Goal: Ask a question

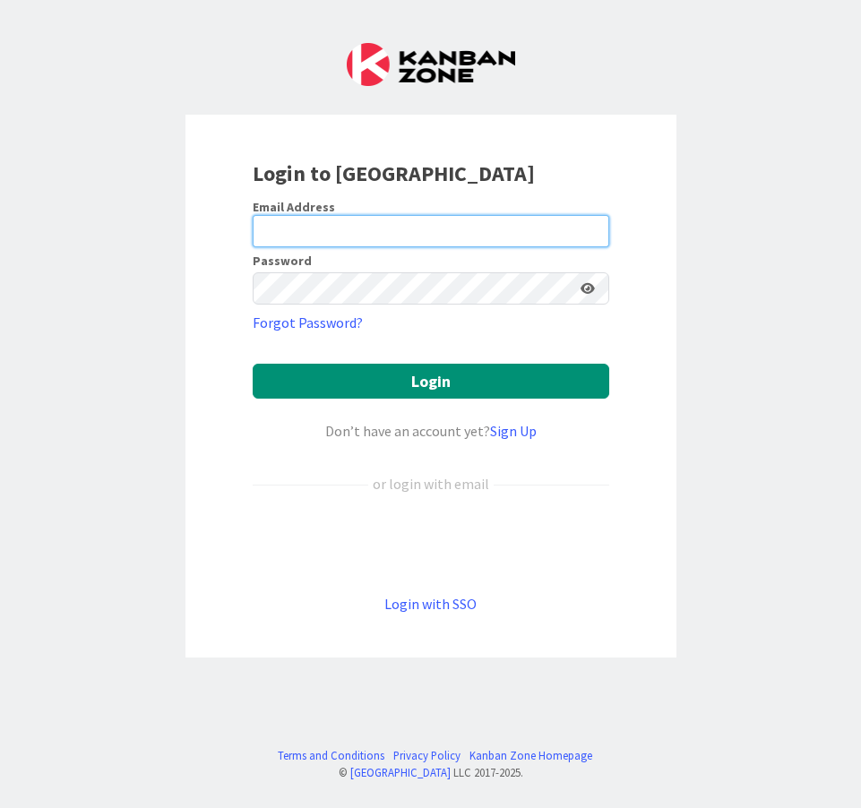
click at [356, 242] on input "email" at bounding box center [431, 231] width 357 height 32
click at [0, 808] on com-1password-button at bounding box center [0, 808] width 0 height 0
type input "[PERSON_NAME][EMAIL_ADDRESS][DOMAIN_NAME]"
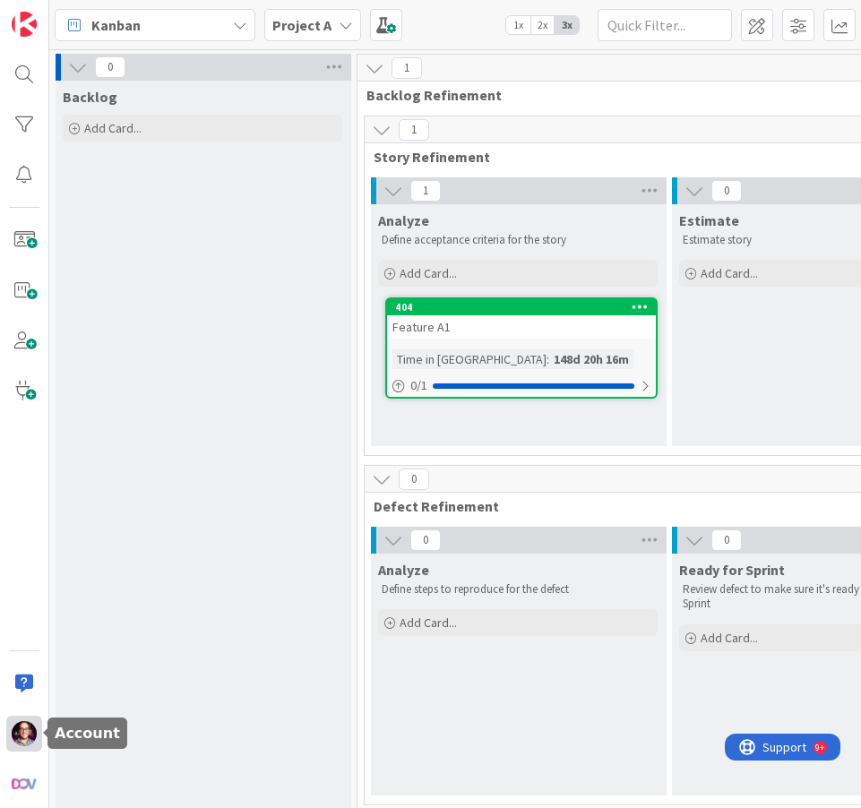
click at [21, 732] on img at bounding box center [24, 734] width 25 height 25
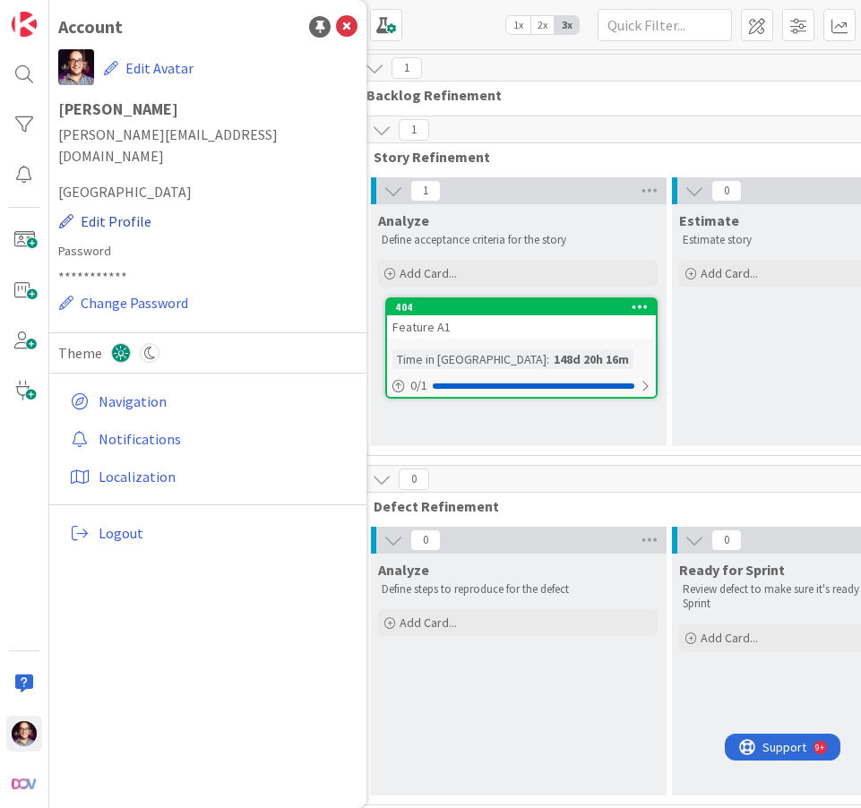
click at [130, 210] on button "Edit Profile" at bounding box center [105, 221] width 94 height 23
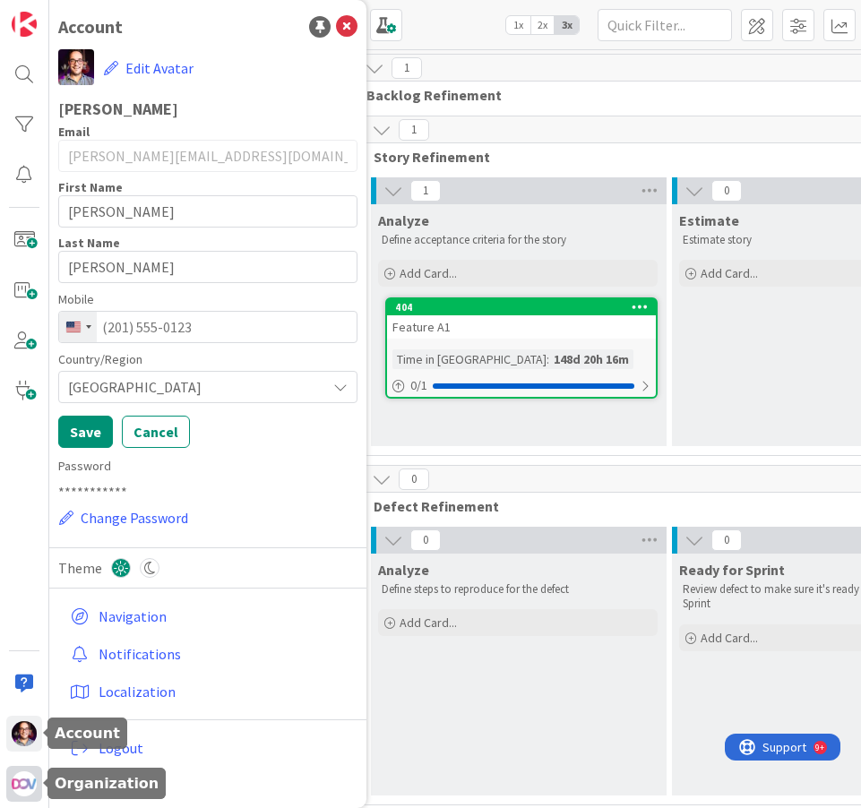
click at [21, 771] on div at bounding box center [24, 784] width 36 height 36
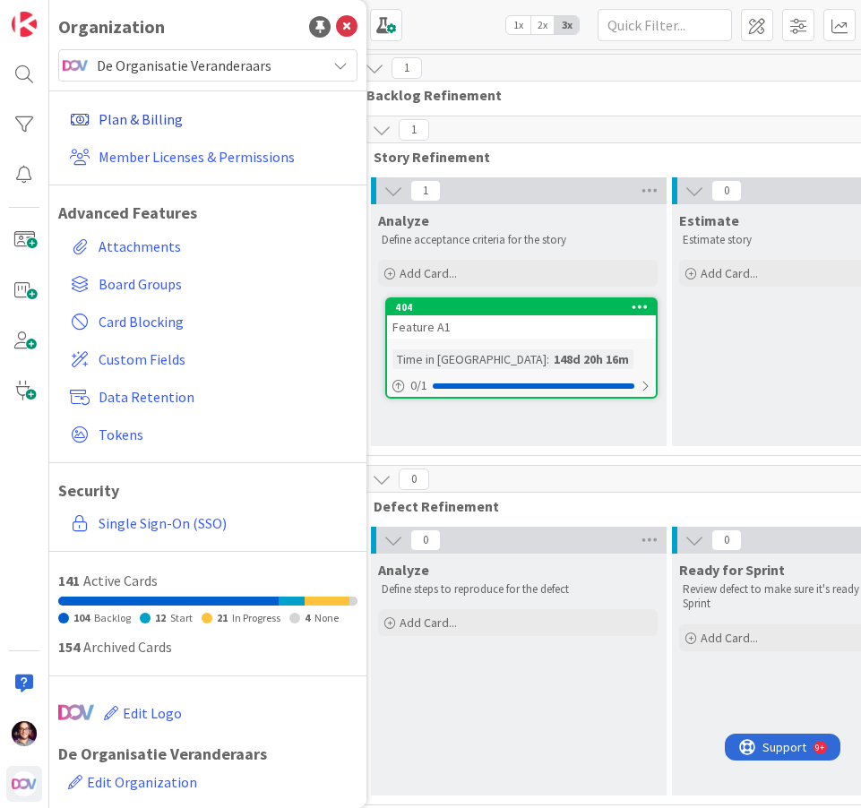
click at [142, 118] on link "Plan & Billing" at bounding box center [210, 119] width 295 height 32
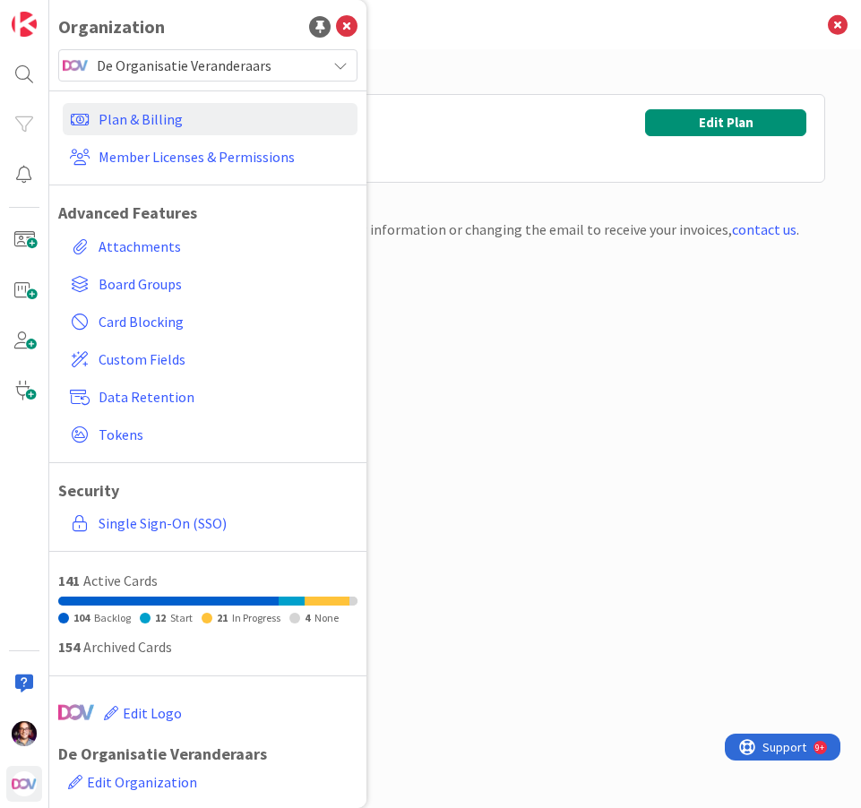
click at [552, 350] on div "Plan Enterprise Licenses: 1 (1 Used) Boards: Unlimited (9 Used) Edit Plan Billi…" at bounding box center [455, 410] width 740 height 705
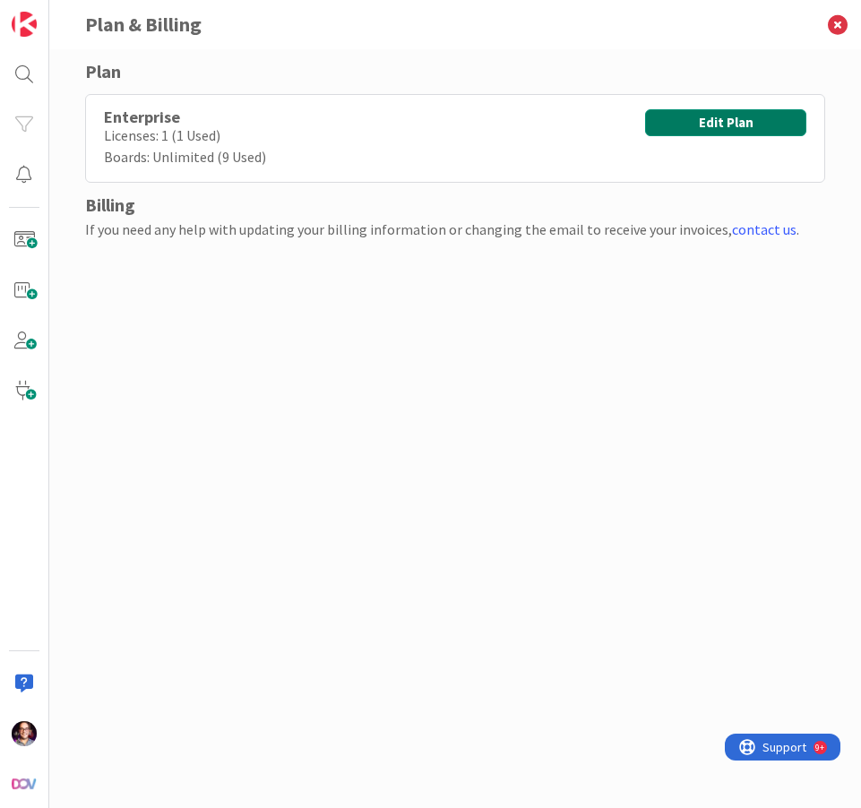
click at [720, 117] on button "Edit Plan" at bounding box center [725, 122] width 161 height 27
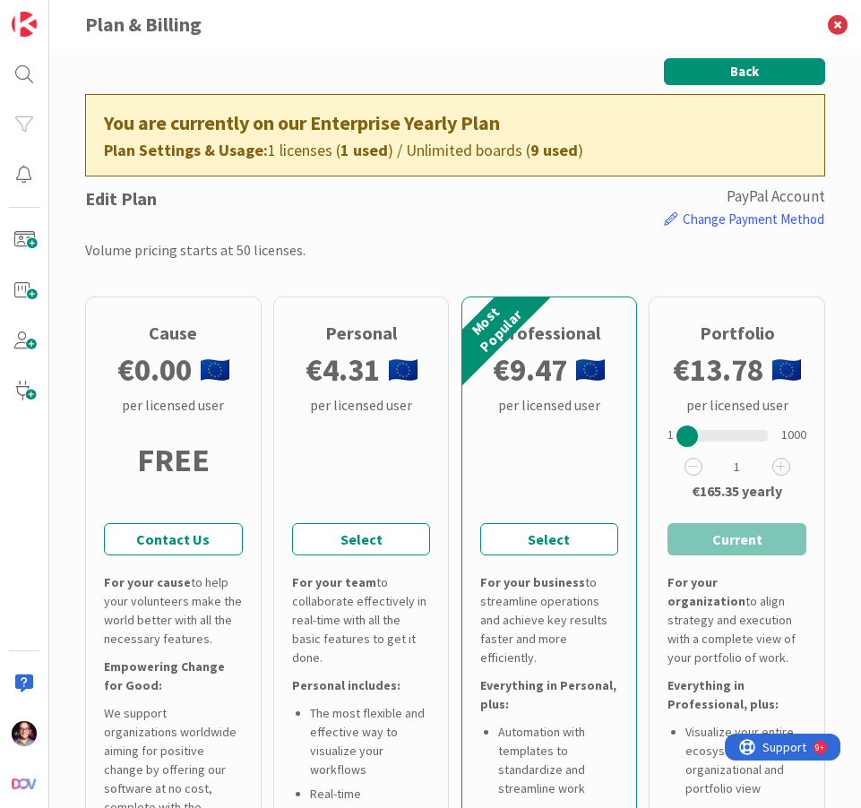
click at [672, 80] on button "Back" at bounding box center [744, 71] width 161 height 27
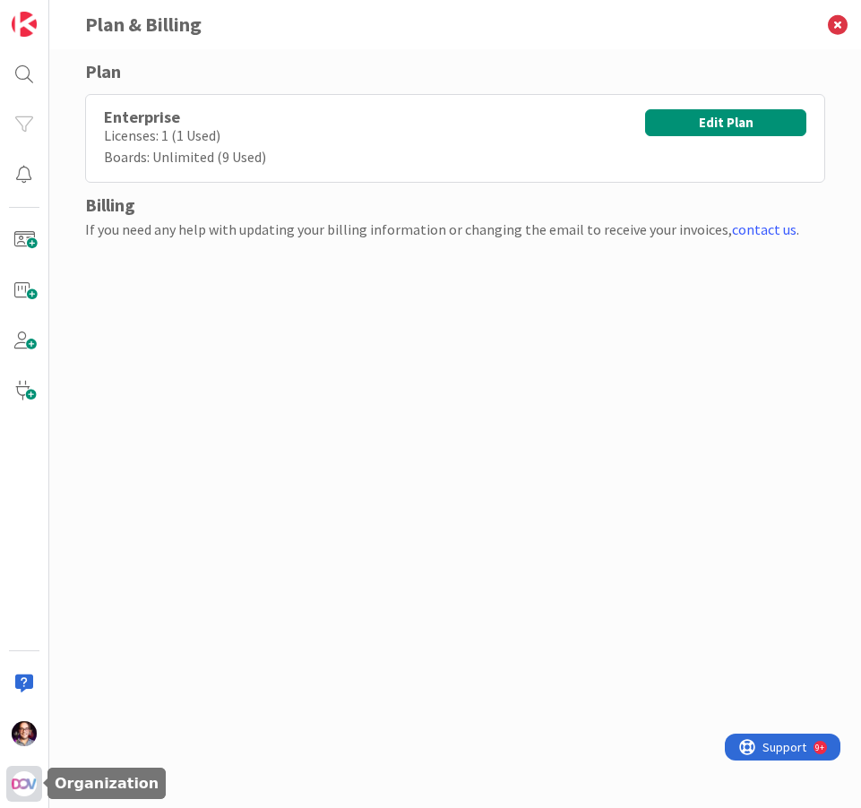
click at [13, 787] on img at bounding box center [24, 784] width 25 height 25
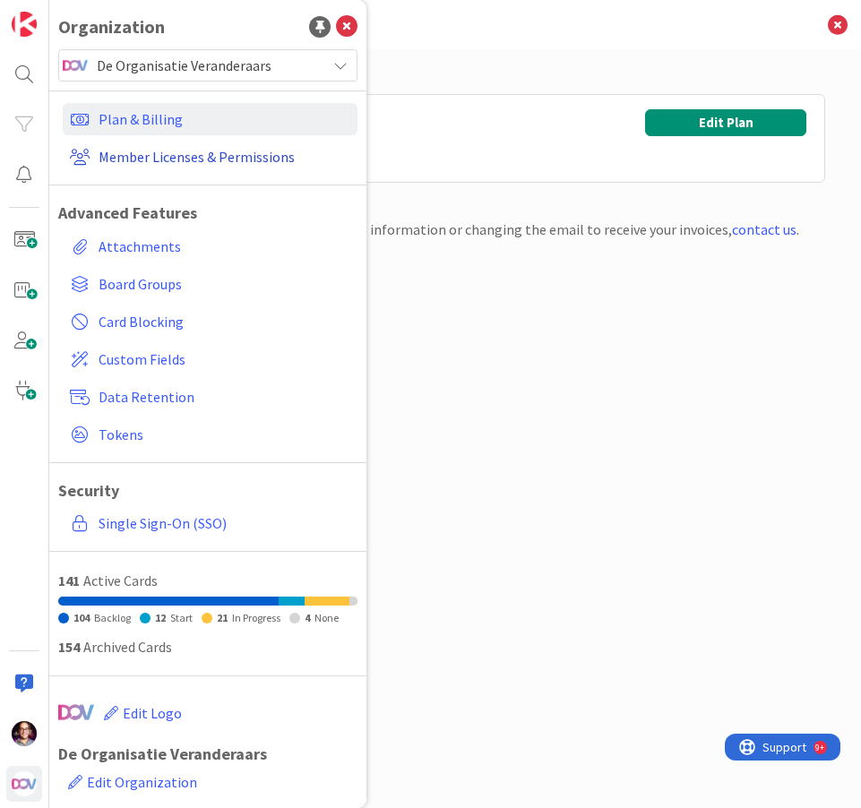
click at [174, 156] on link "Member Licenses & Permissions" at bounding box center [210, 157] width 295 height 32
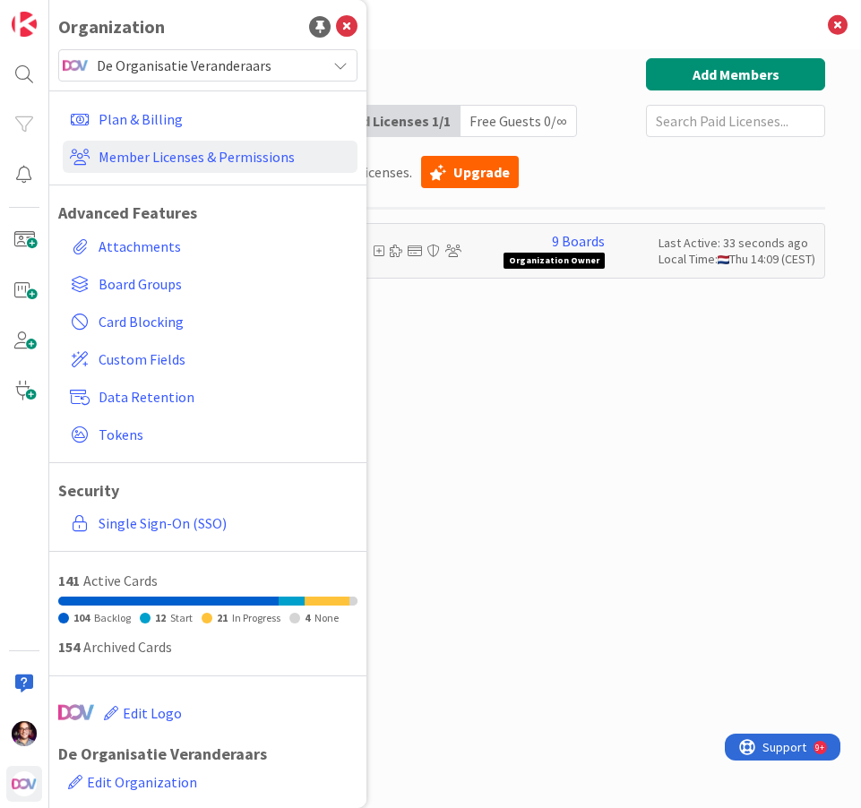
click at [511, 296] on div "Paid Available: 0 Free Available: Unlimited Name Paid Licenses 1 / 1 Free Guest…" at bounding box center [455, 410] width 740 height 705
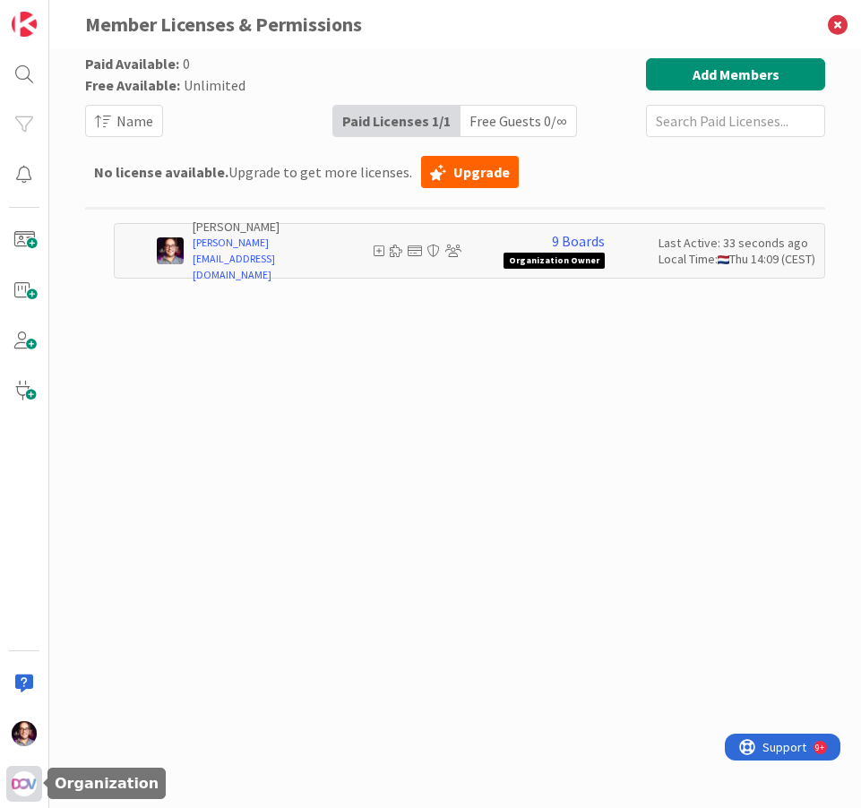
click at [17, 771] on div at bounding box center [24, 784] width 36 height 36
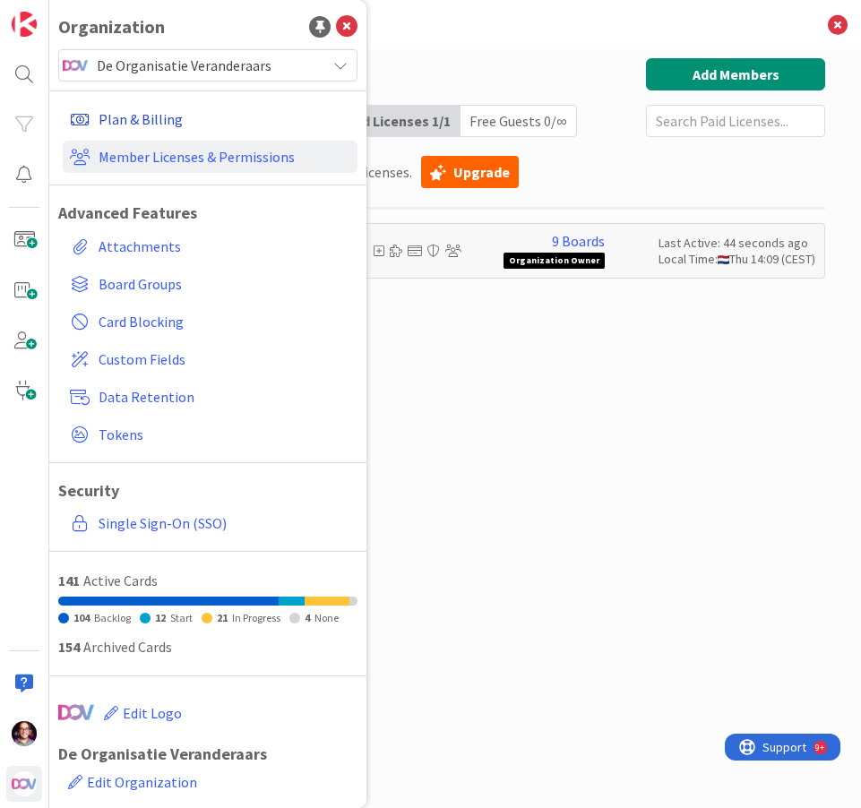
click at [165, 117] on link "Plan & Billing" at bounding box center [210, 119] width 295 height 32
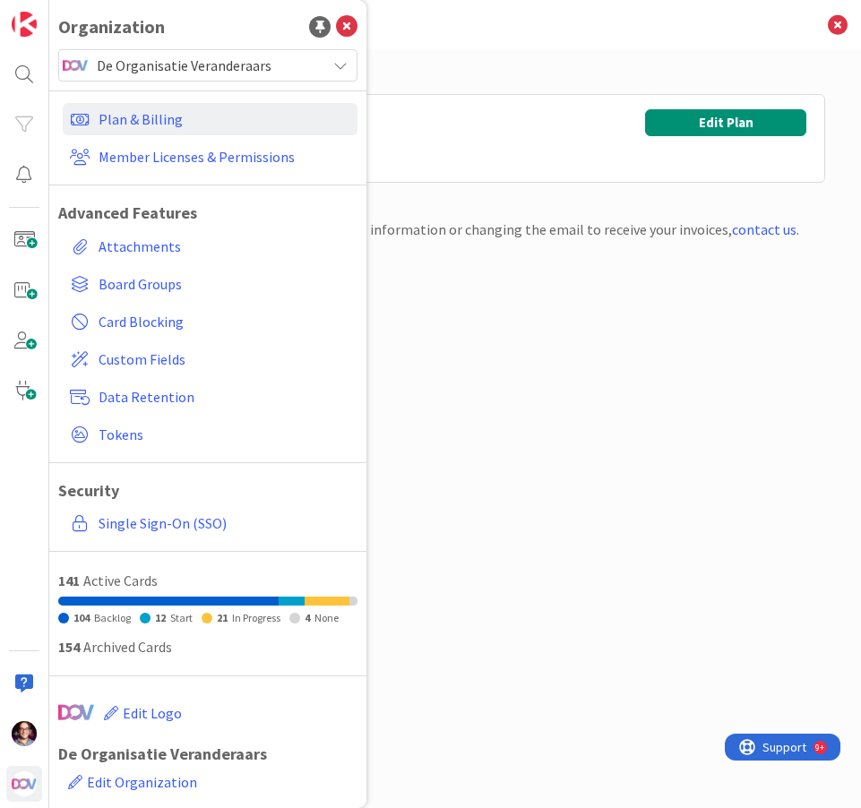
click at [571, 386] on div "Plan Enterprise Licenses: 1 (1 Used) Boards: Unlimited (9 Used) Edit Plan Billi…" at bounding box center [455, 410] width 740 height 705
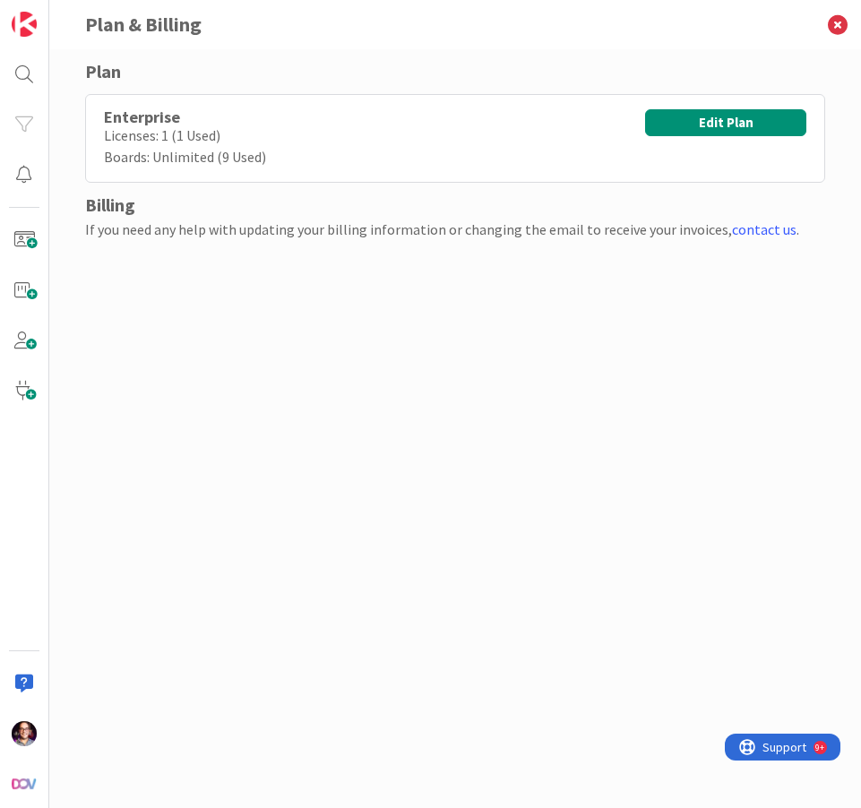
click at [733, 101] on div "Enterprise Licenses: 1 (1 Used) Boards: Unlimited (9 Used) Edit Plan" at bounding box center [455, 138] width 740 height 89
click at [734, 117] on button "Edit Plan" at bounding box center [725, 122] width 161 height 27
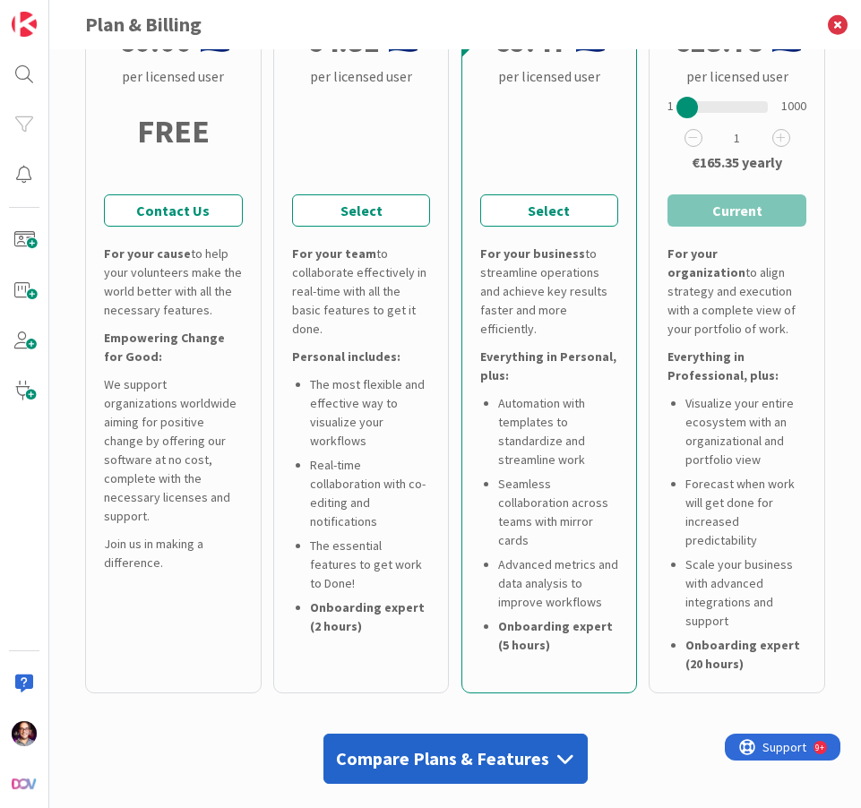
scroll to position [200, 0]
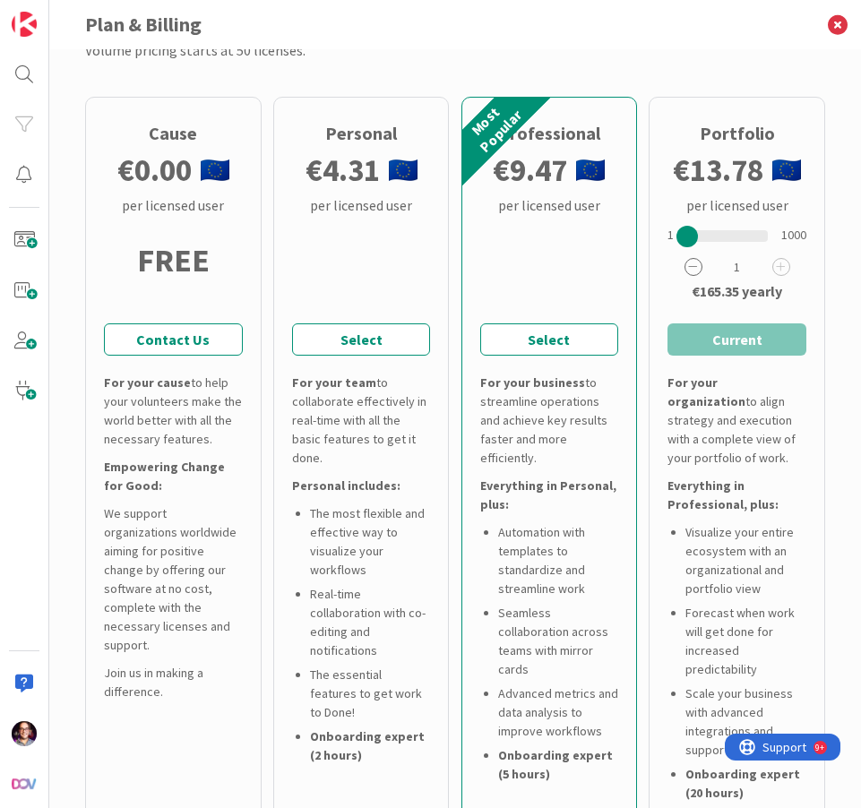
click at [685, 270] on icon at bounding box center [694, 267] width 18 height 18
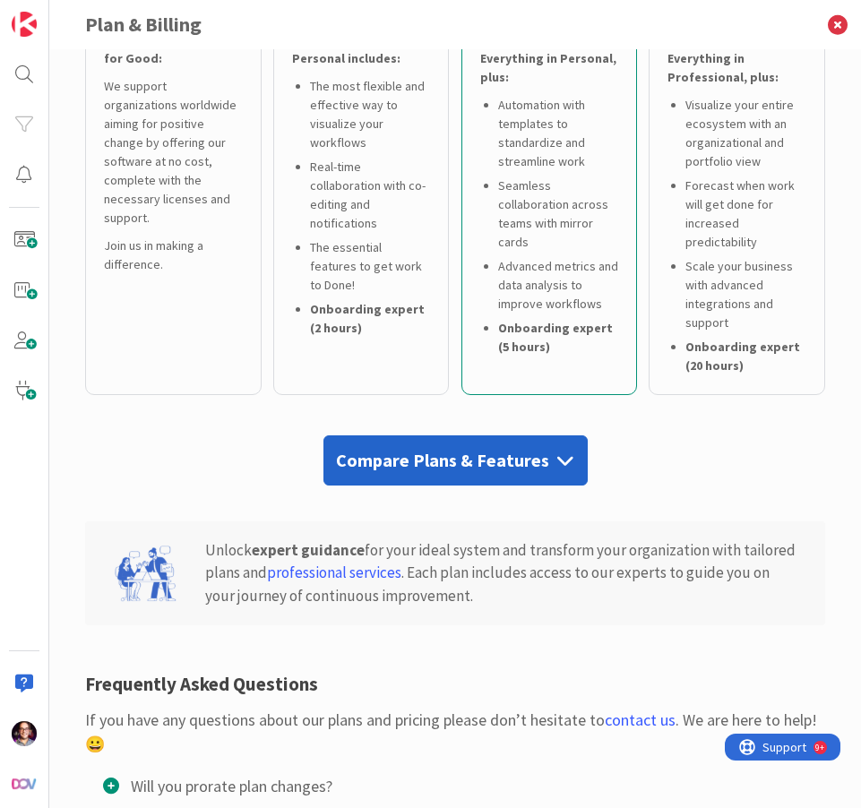
scroll to position [854, 0]
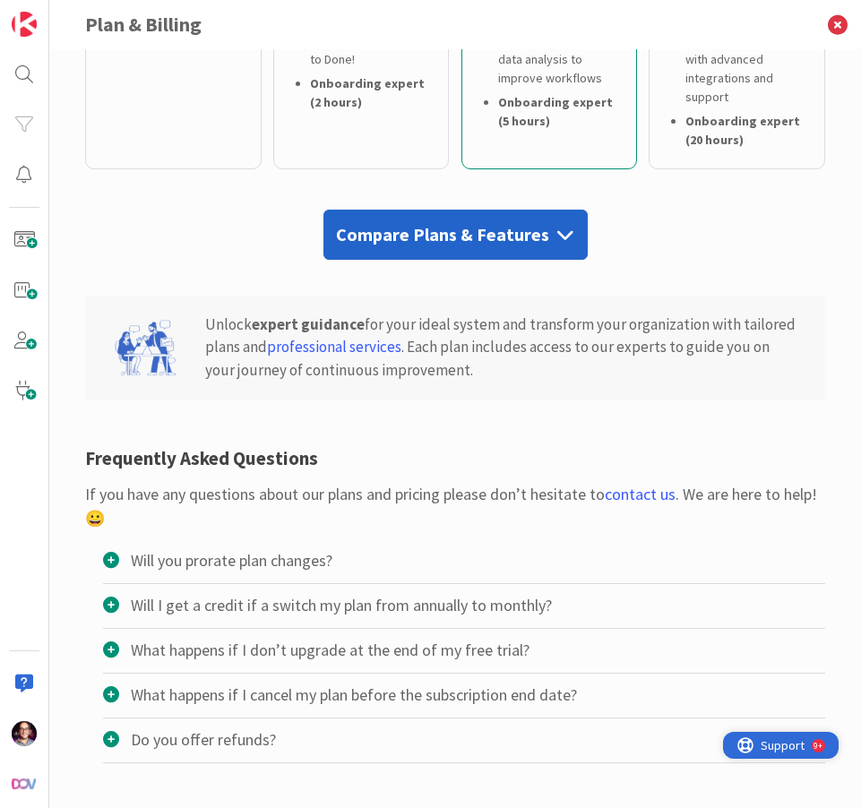
click at [806, 748] on span "Support 9+" at bounding box center [782, 745] width 88 height 27
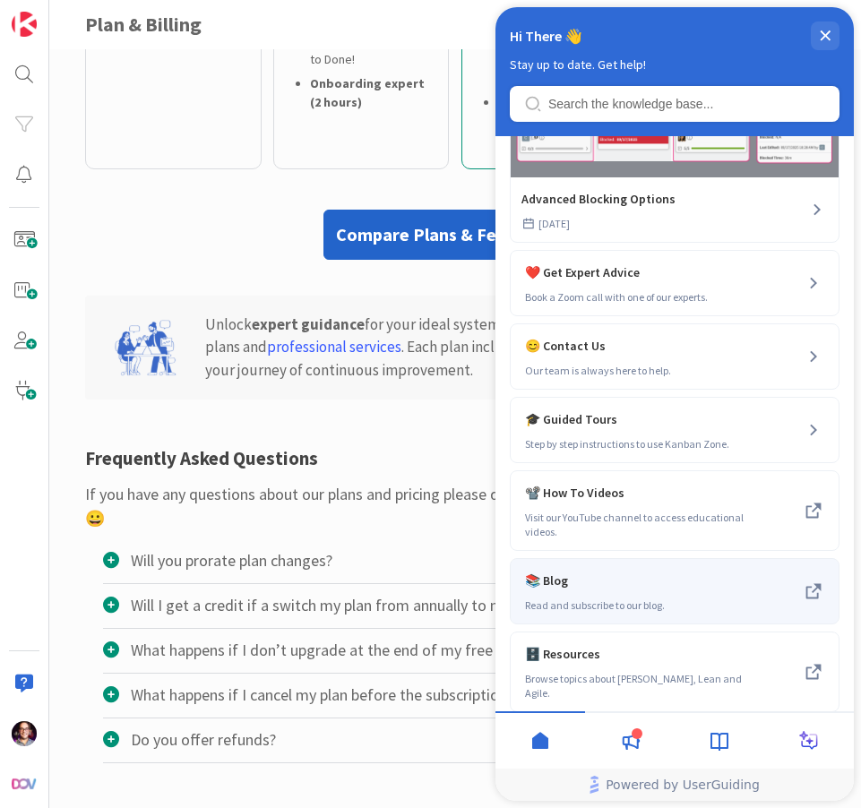
scroll to position [0, 0]
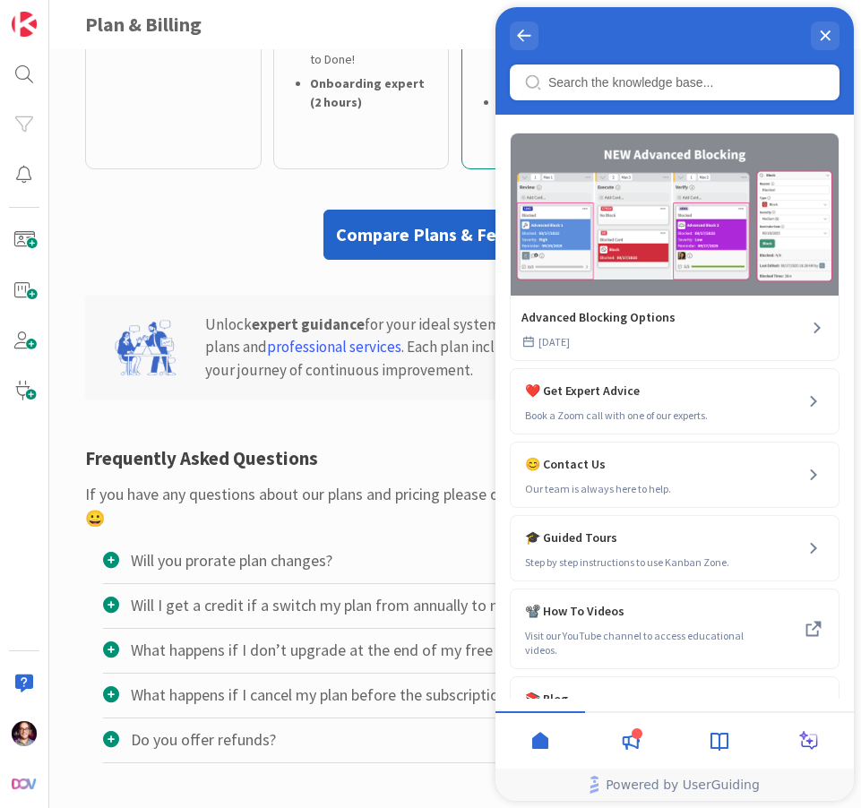
click at [581, 90] on input "Resource Center Header" at bounding box center [687, 82] width 277 height 14
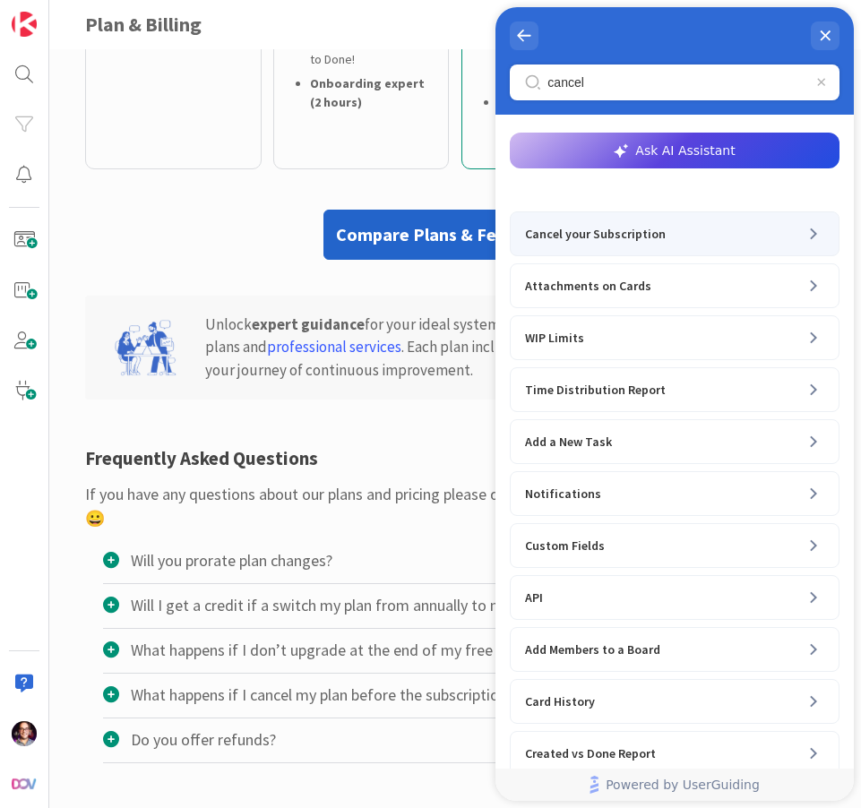
type input "cancel"
click at [612, 243] on span "Cancel your Subscription" at bounding box center [644, 234] width 239 height 22
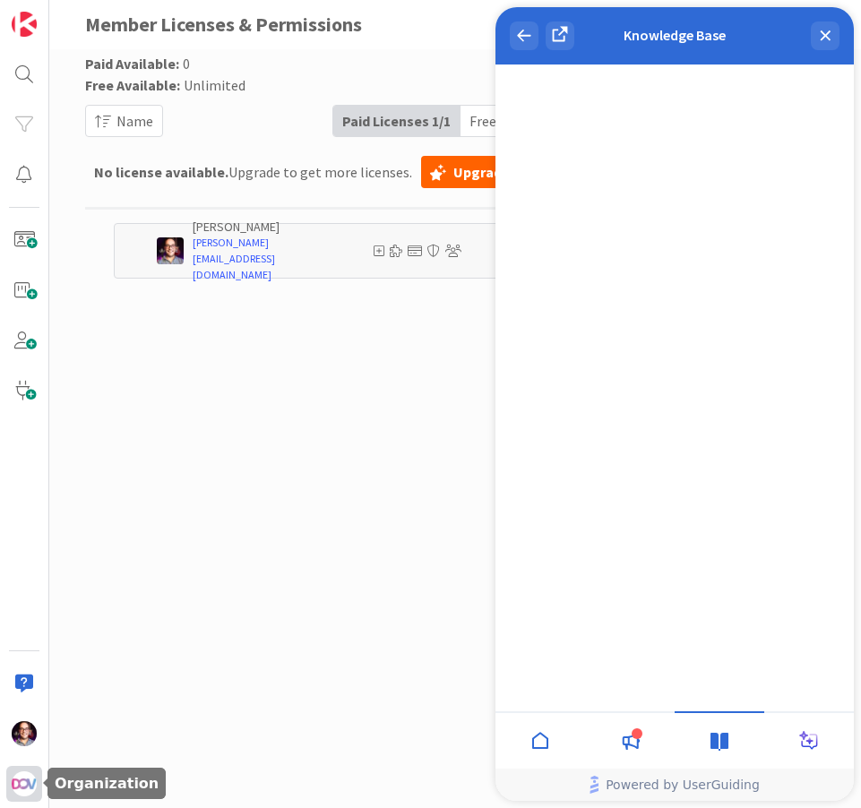
click at [34, 776] on div at bounding box center [24, 784] width 36 height 36
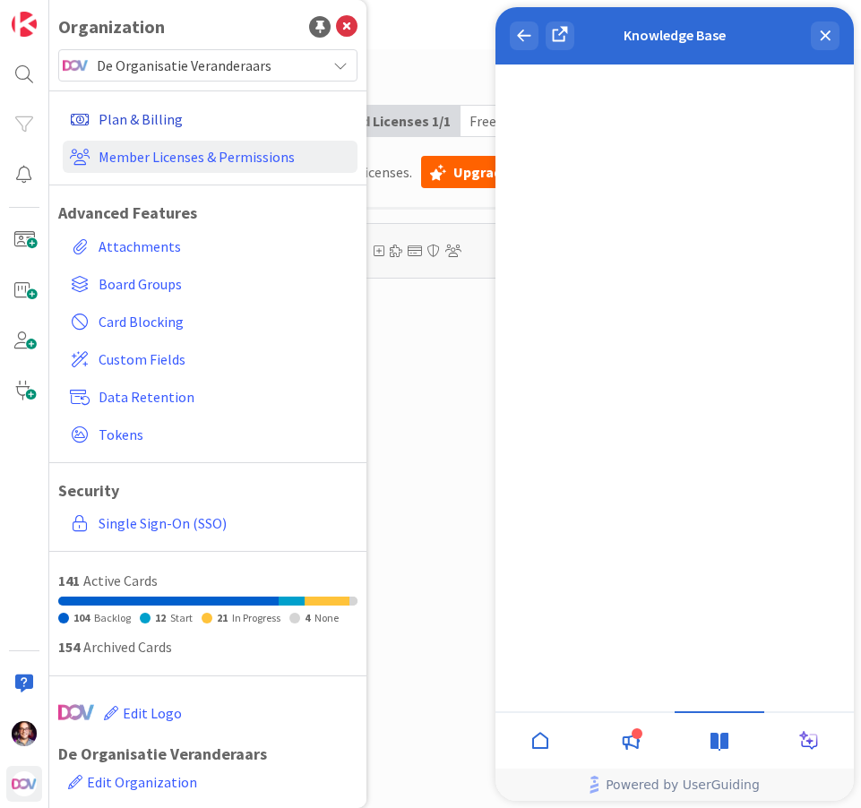
click at [143, 114] on link "Plan & Billing" at bounding box center [210, 119] width 295 height 32
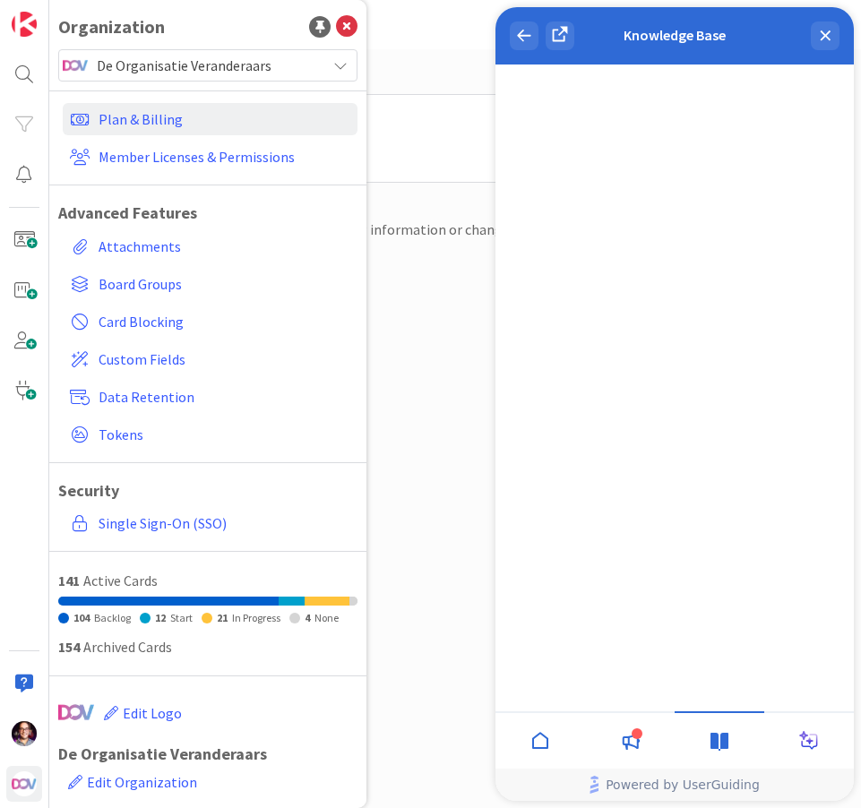
click at [446, 365] on div "Plan Enterprise Licenses: 1 (1 Used) Boards: Unlimited (9 Used) Edit Plan Billi…" at bounding box center [455, 410] width 740 height 705
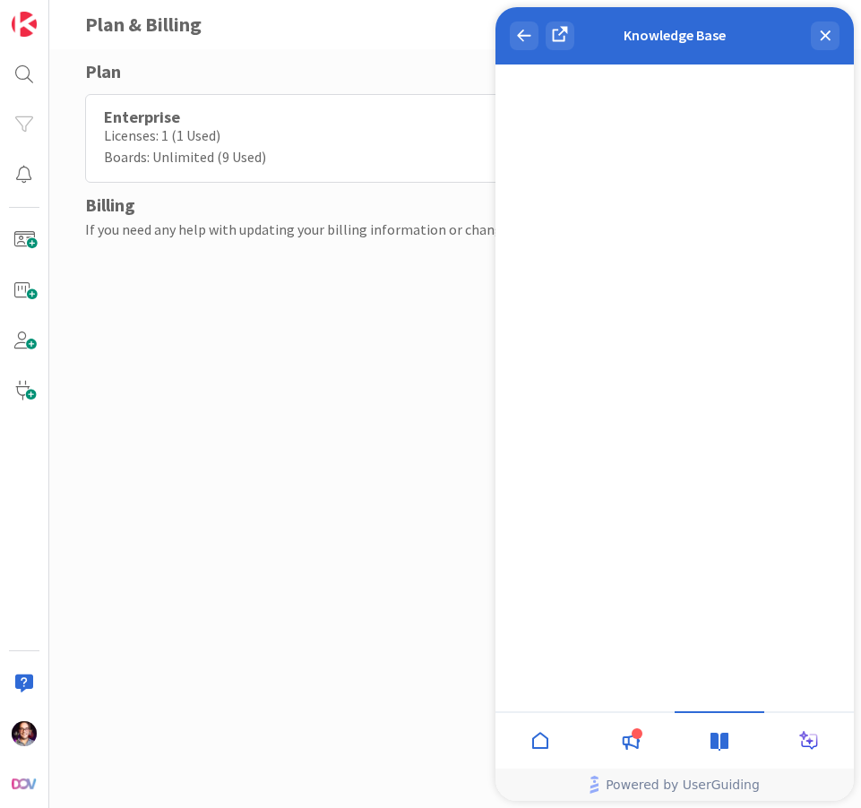
click at [276, 139] on div "Enterprise Licenses: 1 (1 Used) Boards: Unlimited (9 Used) Edit Plan" at bounding box center [455, 138] width 740 height 89
click at [834, 37] on div "close resource center" at bounding box center [825, 36] width 29 height 29
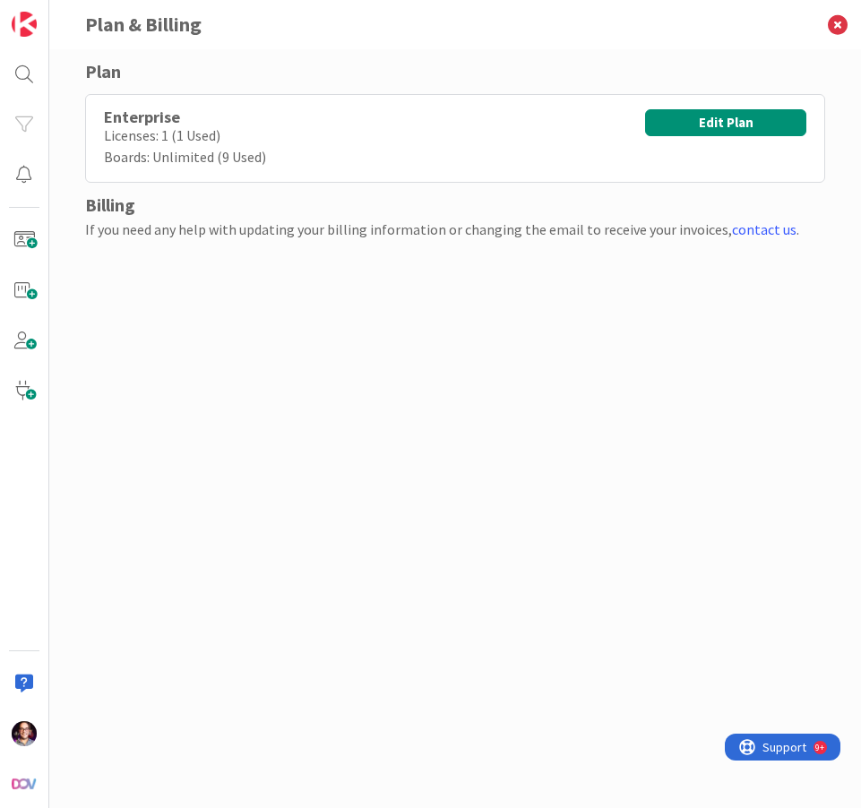
click at [672, 151] on div "Enterprise Licenses: 1 (1 Used) Boards: Unlimited (9 Used) Edit Plan" at bounding box center [455, 138] width 740 height 89
click at [720, 120] on button "Edit Plan" at bounding box center [725, 122] width 161 height 27
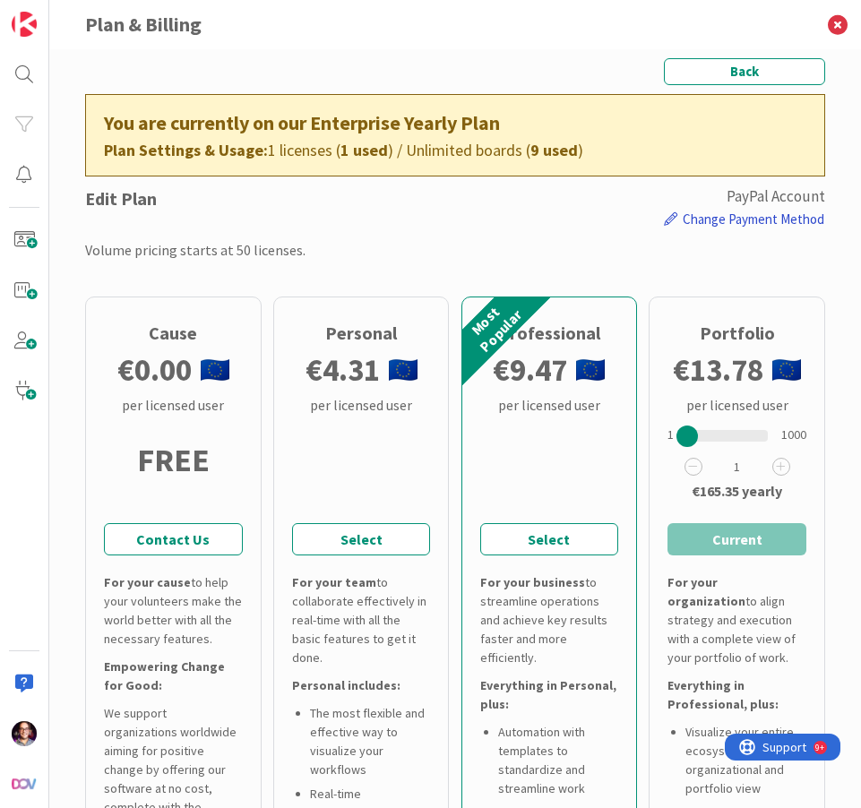
click at [714, 218] on button "Change Payment Method" at bounding box center [744, 220] width 162 height 22
click at [837, 26] on icon at bounding box center [838, 24] width 47 height 49
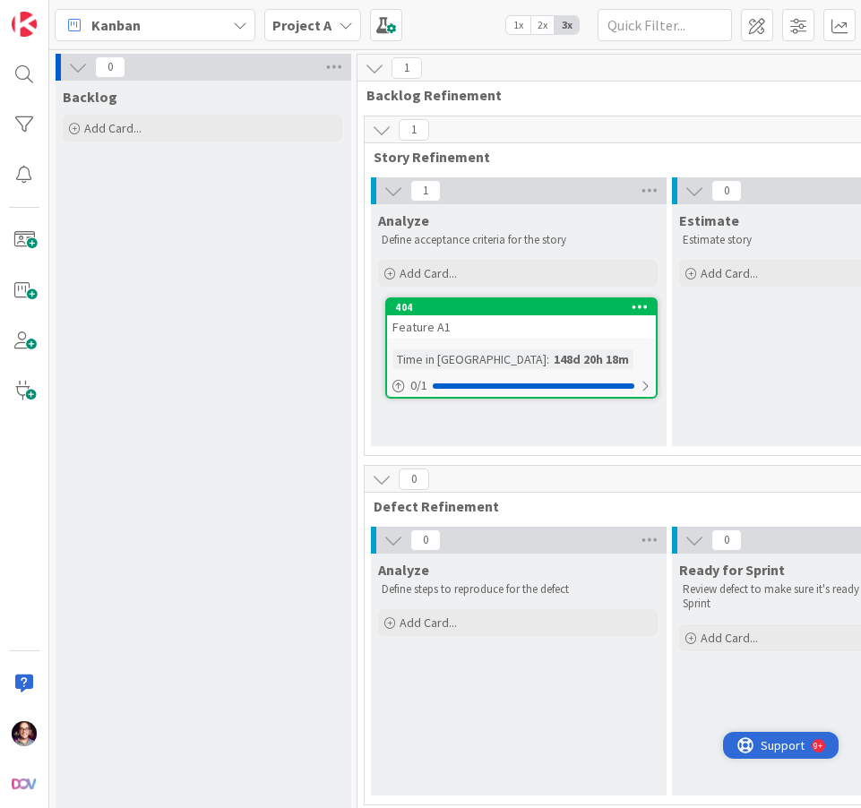
click at [752, 748] on icon "open resource center" at bounding box center [745, 745] width 15 height 15
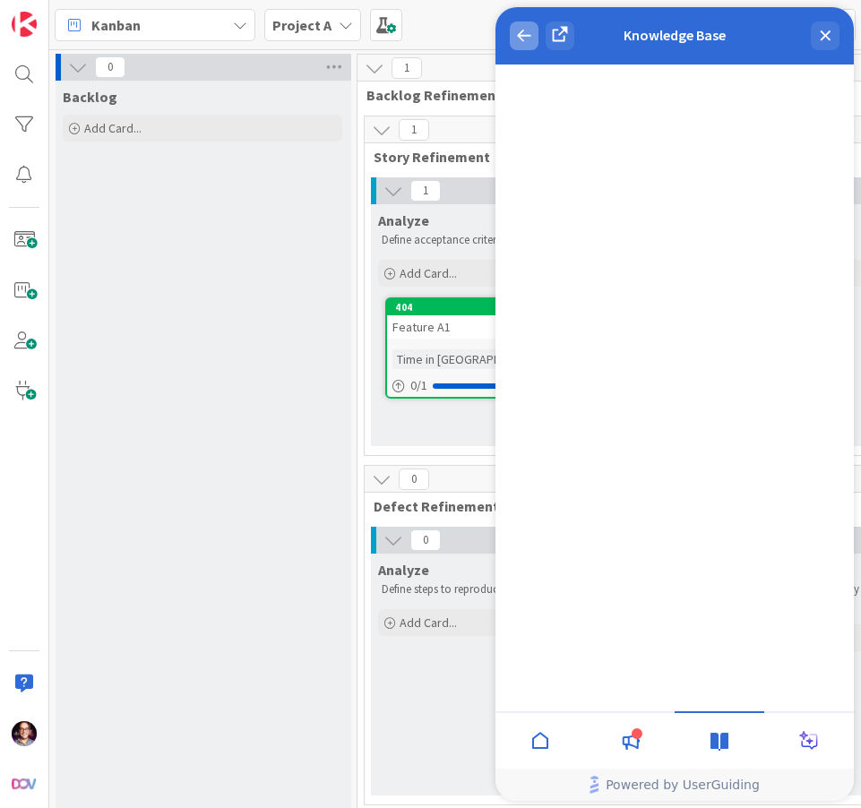
click at [527, 42] on div "back to header" at bounding box center [524, 36] width 29 height 29
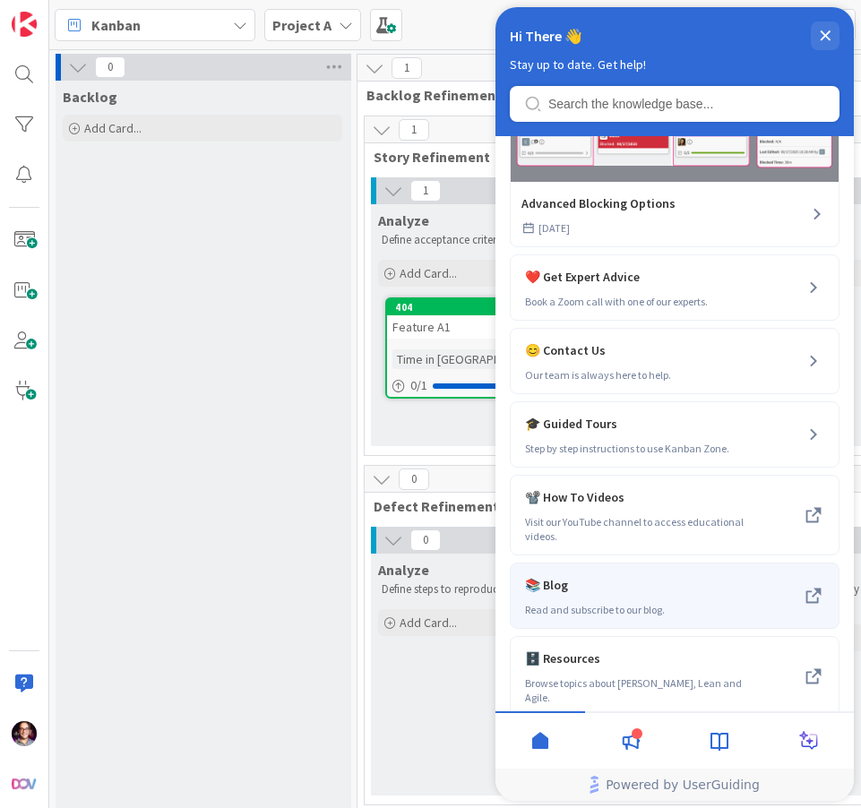
scroll to position [140, 0]
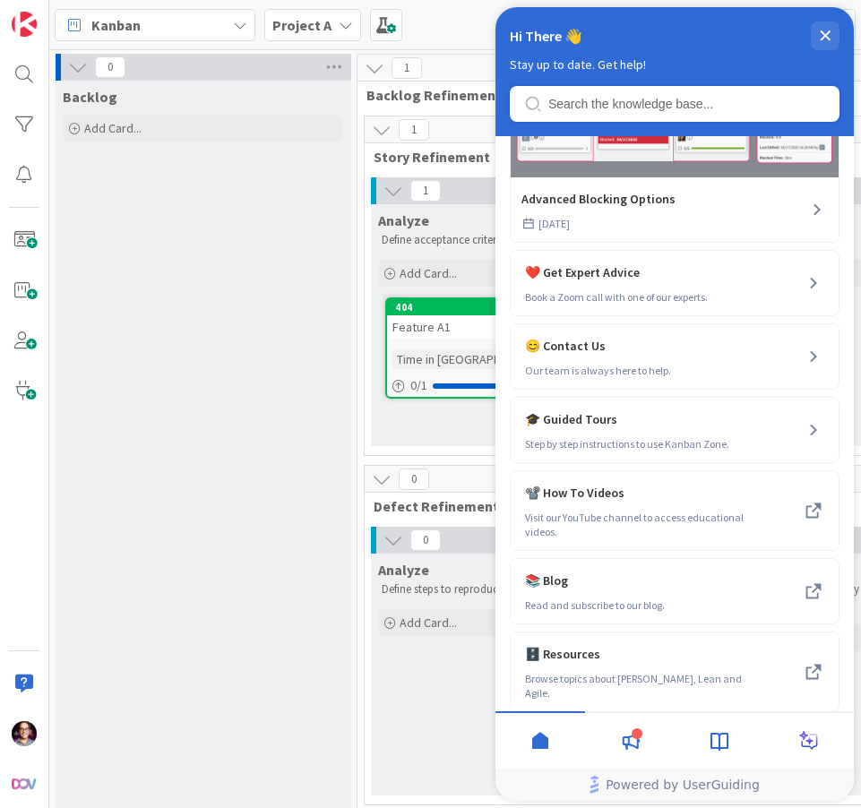
click at [629, 743] on icon at bounding box center [632, 741] width 18 height 17
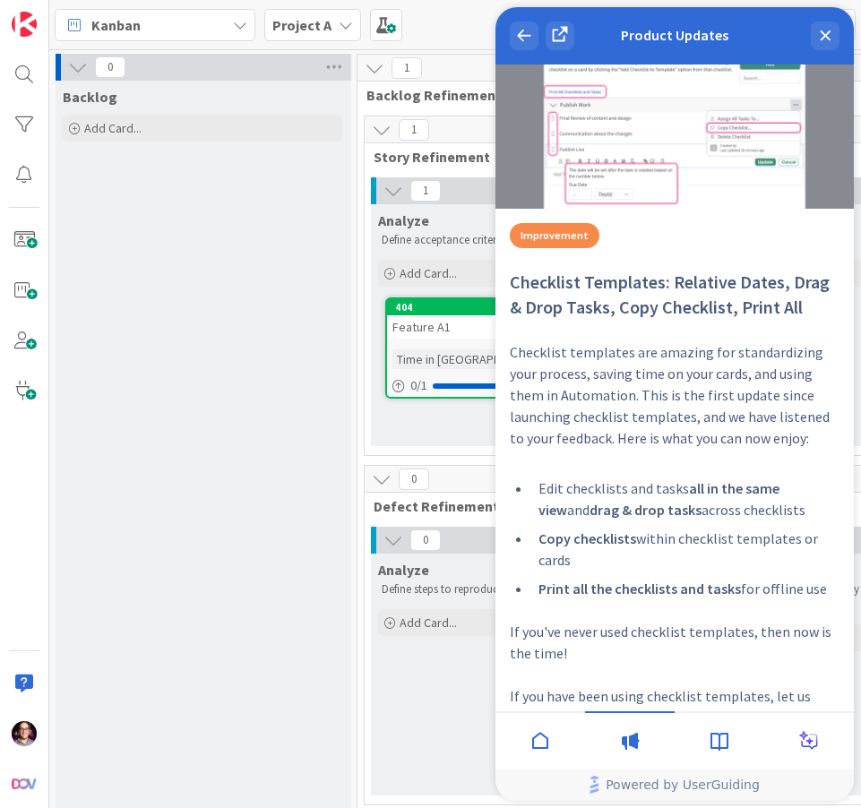
scroll to position [9936, 0]
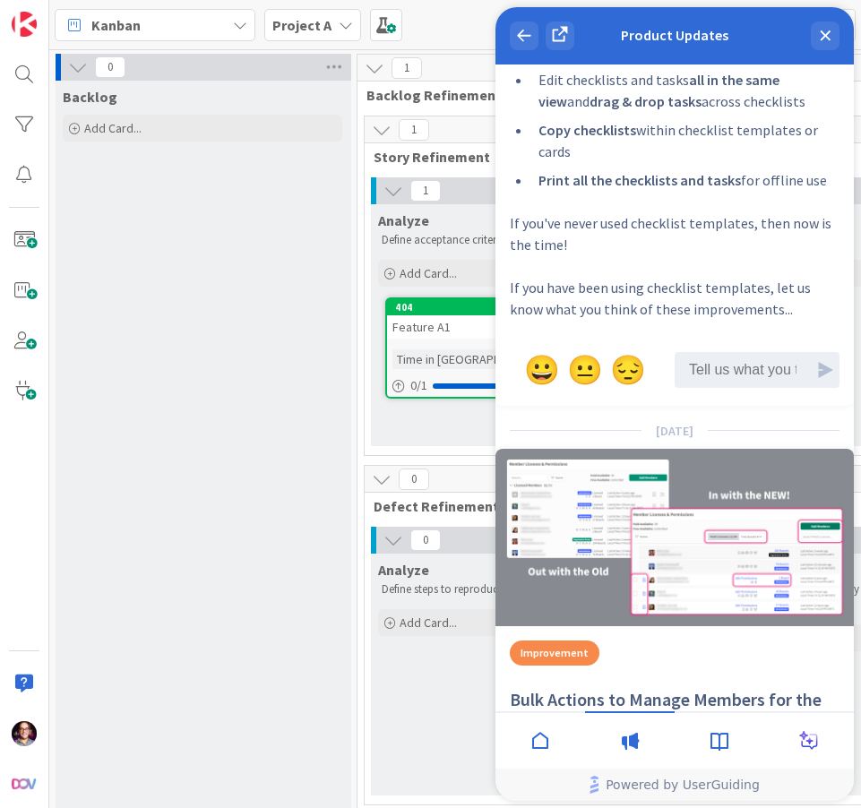
click at [532, 742] on icon at bounding box center [541, 742] width 22 height 22
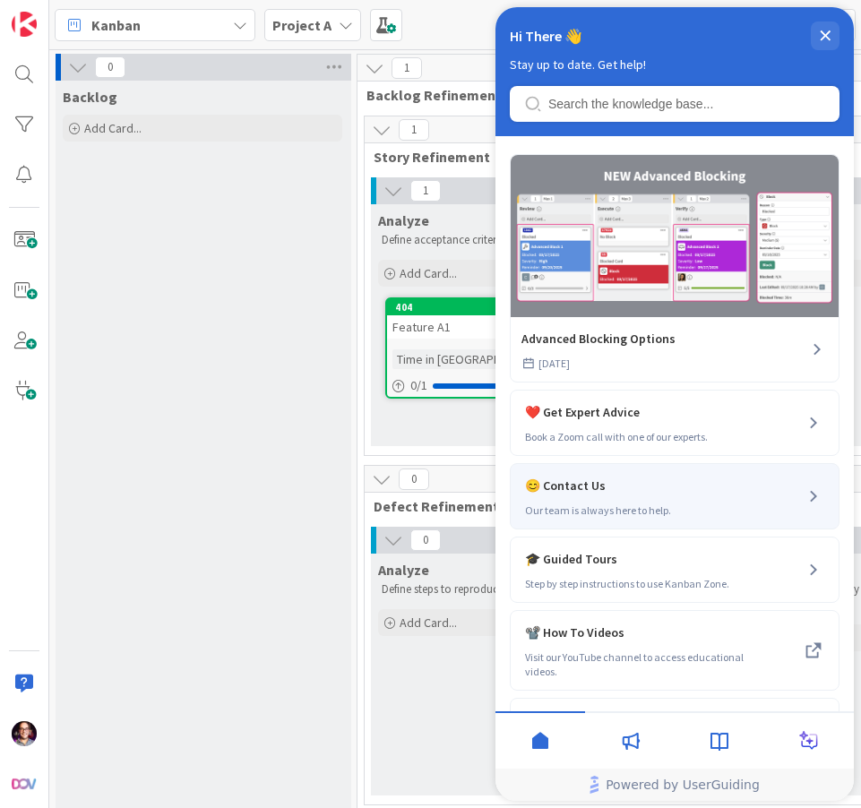
click at [599, 488] on span "😊 Contact Us" at bounding box center [644, 486] width 239 height 22
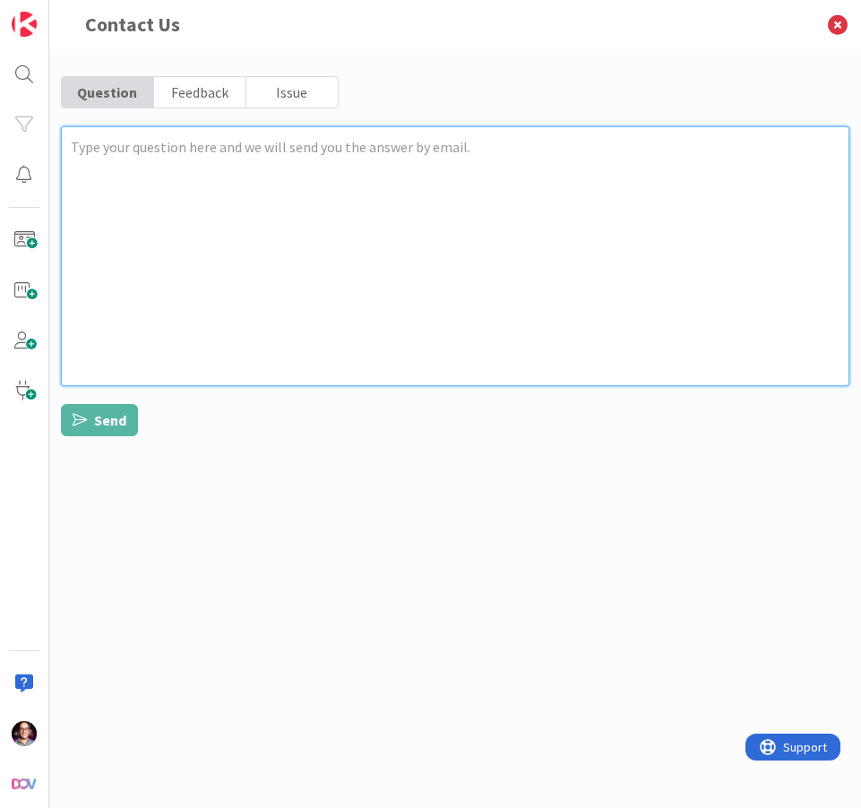
click at [239, 178] on textarea at bounding box center [455, 256] width 789 height 260
type textarea "x"
type textarea "H"
type textarea "x"
type textarea "Ho"
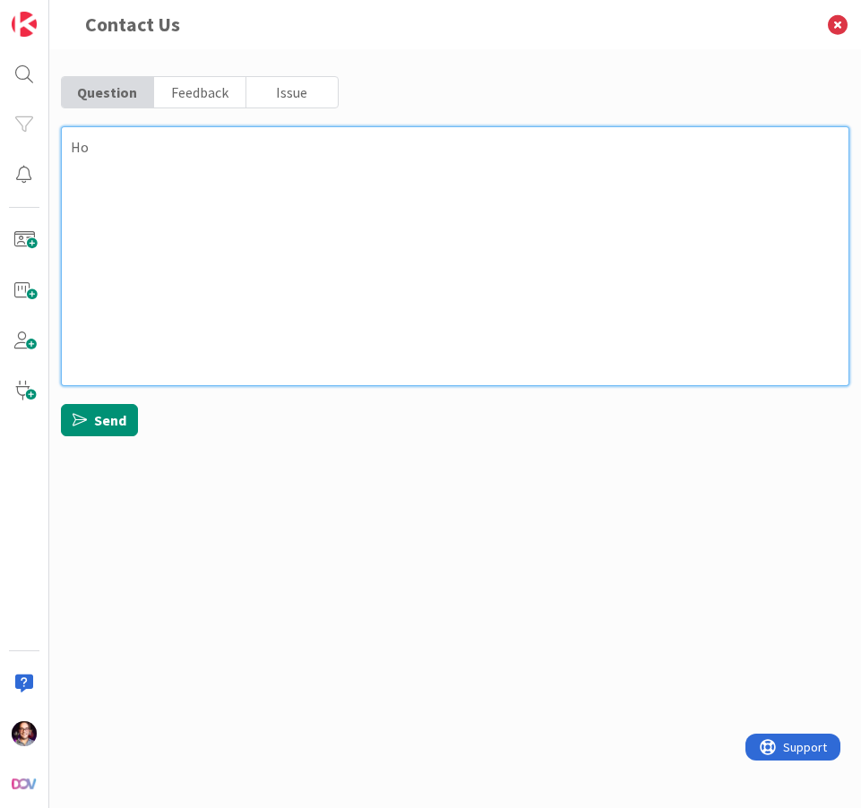
type textarea "x"
type textarea "How"
type textarea "x"
type textarea "How"
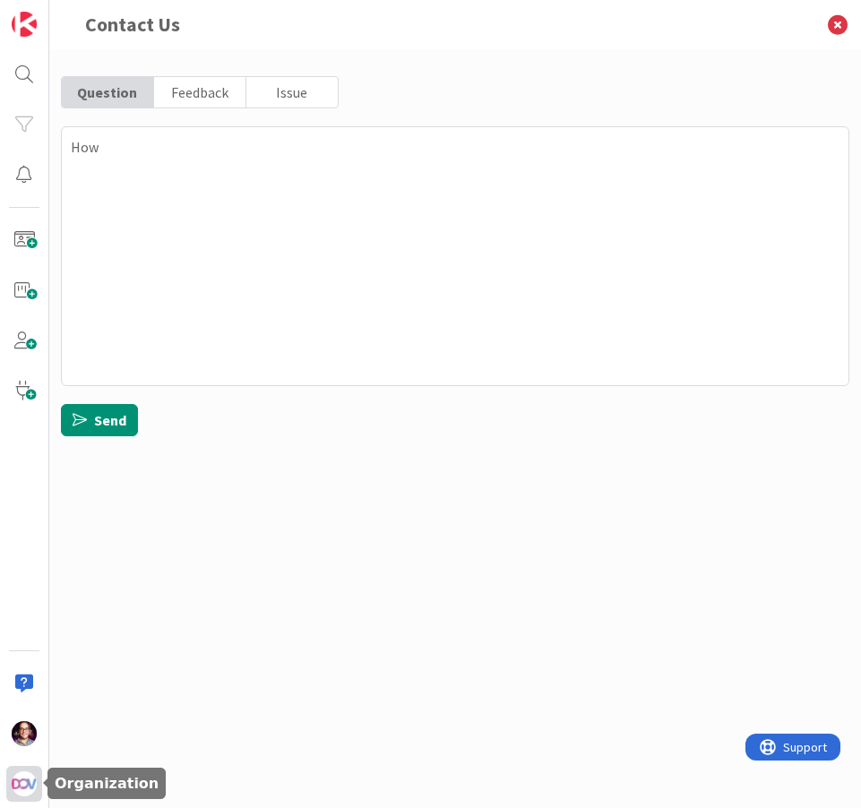
click at [24, 784] on img at bounding box center [24, 784] width 25 height 25
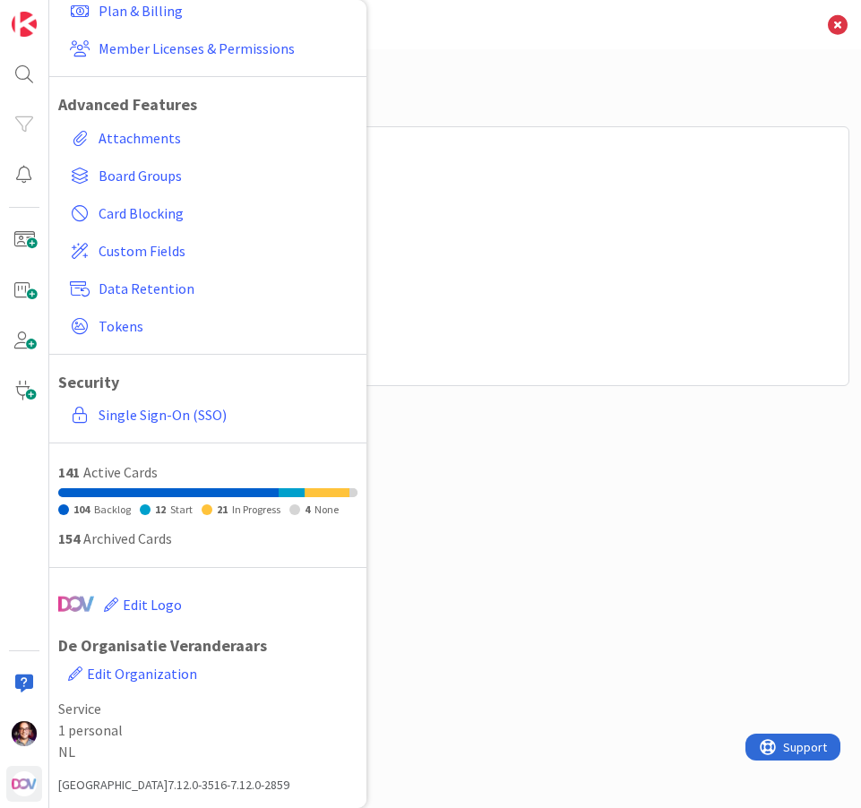
scroll to position [130, 0]
click at [148, 673] on span "Edit Organization" at bounding box center [142, 674] width 110 height 18
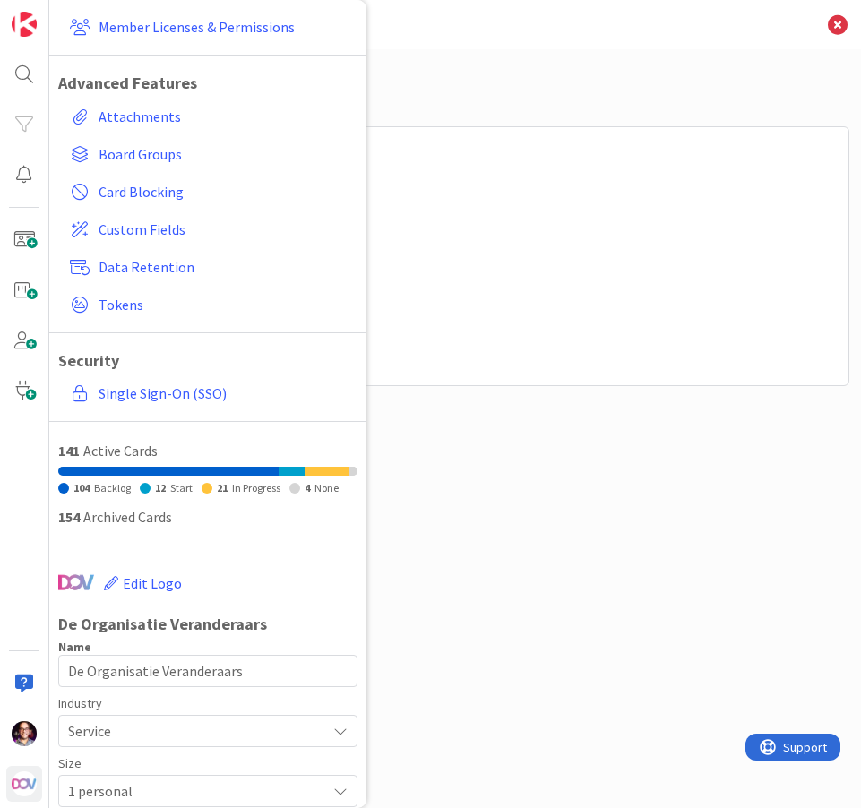
scroll to position [301, 0]
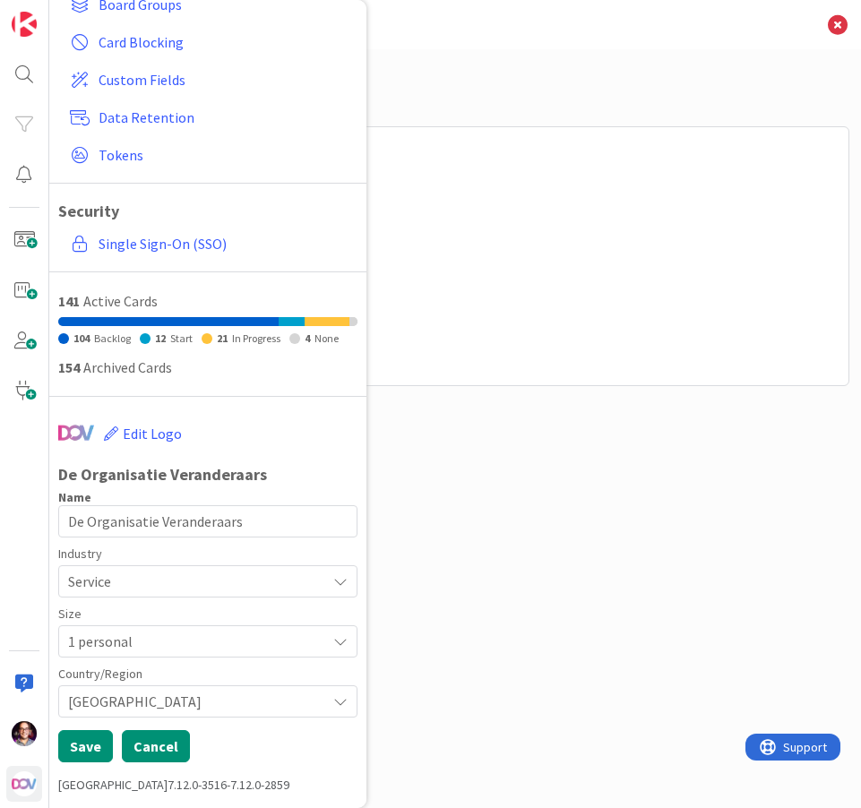
click at [182, 750] on button "Cancel" at bounding box center [156, 747] width 68 height 32
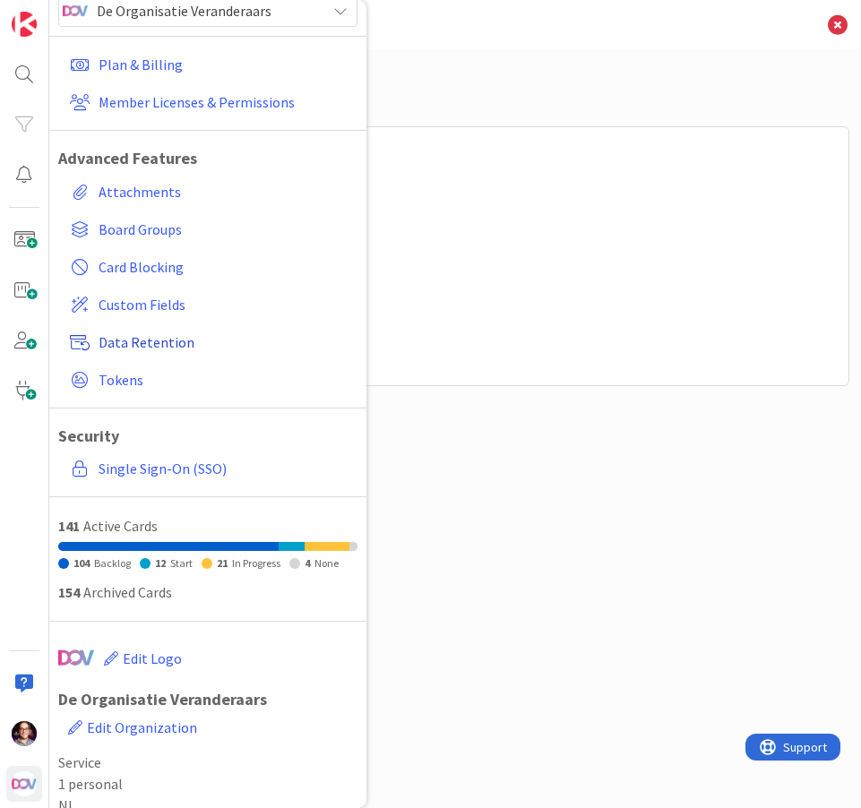
scroll to position [0, 0]
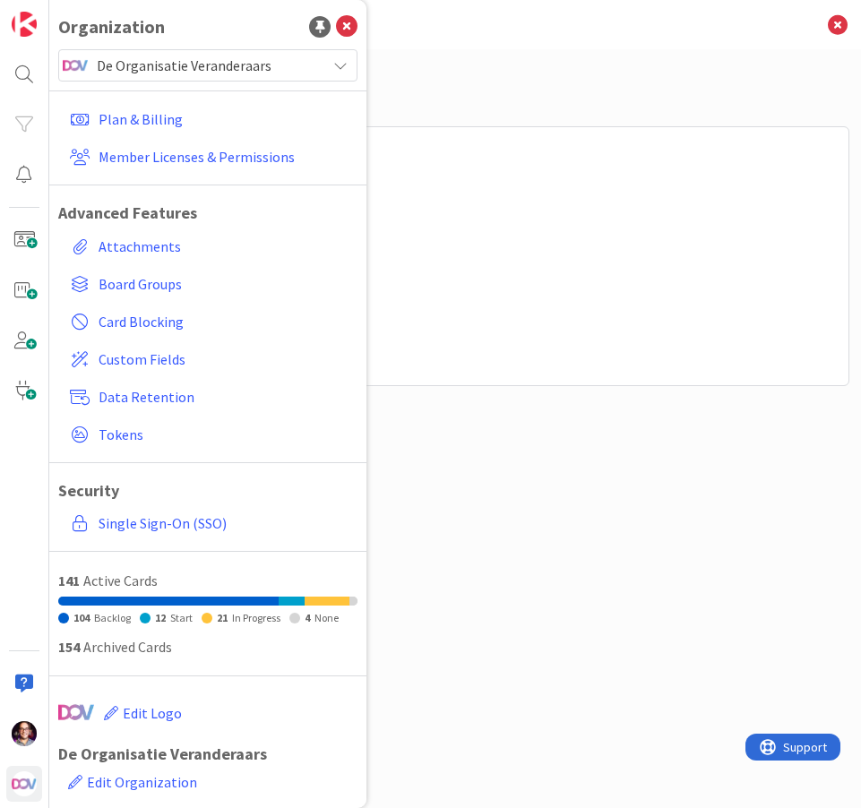
click at [234, 65] on span "De Organisatie Veranderaars" at bounding box center [207, 65] width 220 height 25
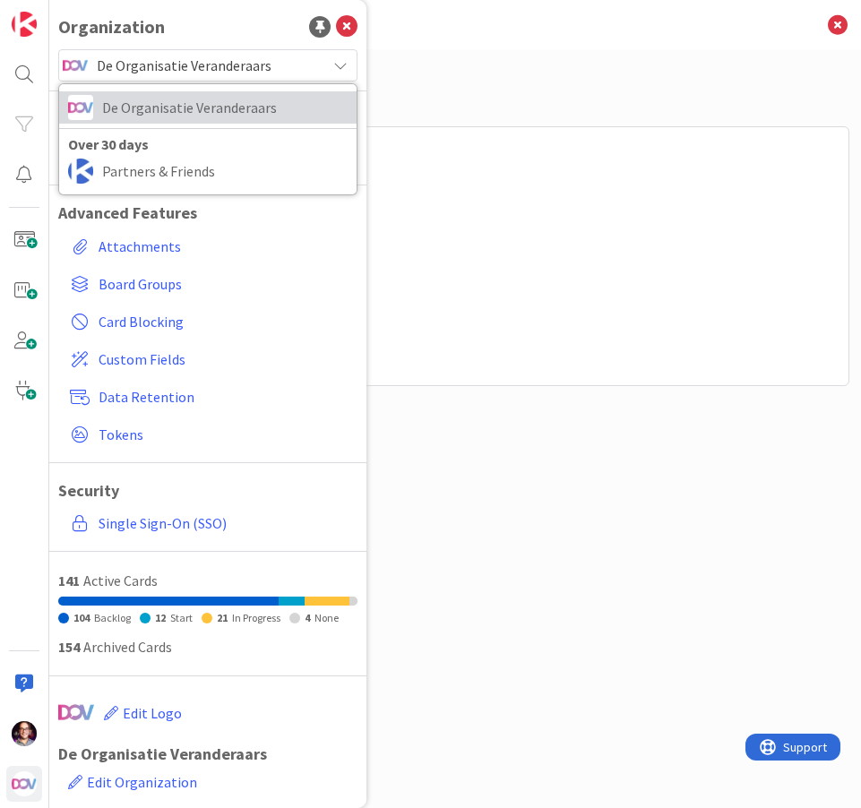
click at [218, 111] on span "De Organisatie Veranderaars" at bounding box center [225, 107] width 246 height 27
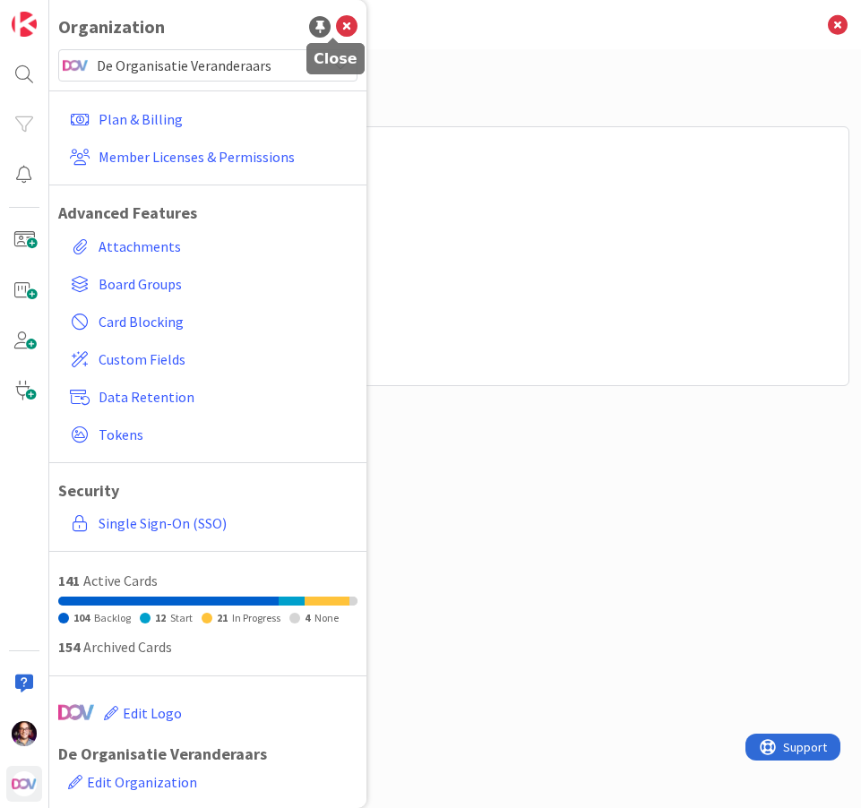
click at [336, 27] on icon at bounding box center [347, 27] width 22 height 22
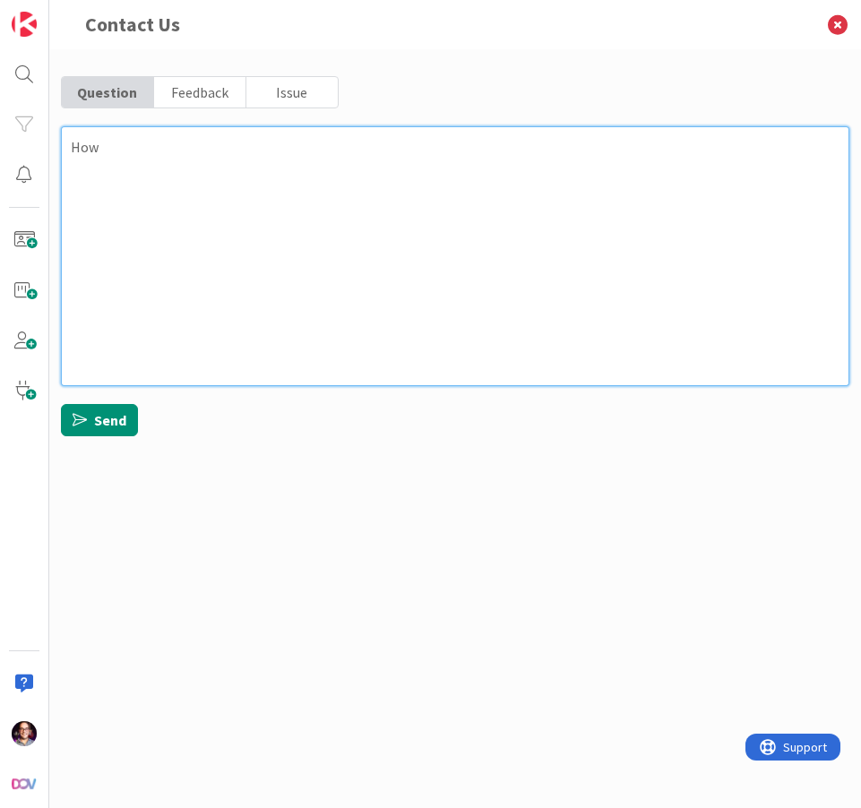
click at [359, 250] on textarea "How" at bounding box center [455, 256] width 789 height 260
type textarea "x"
type textarea "How c"
type textarea "x"
type textarea "How ca"
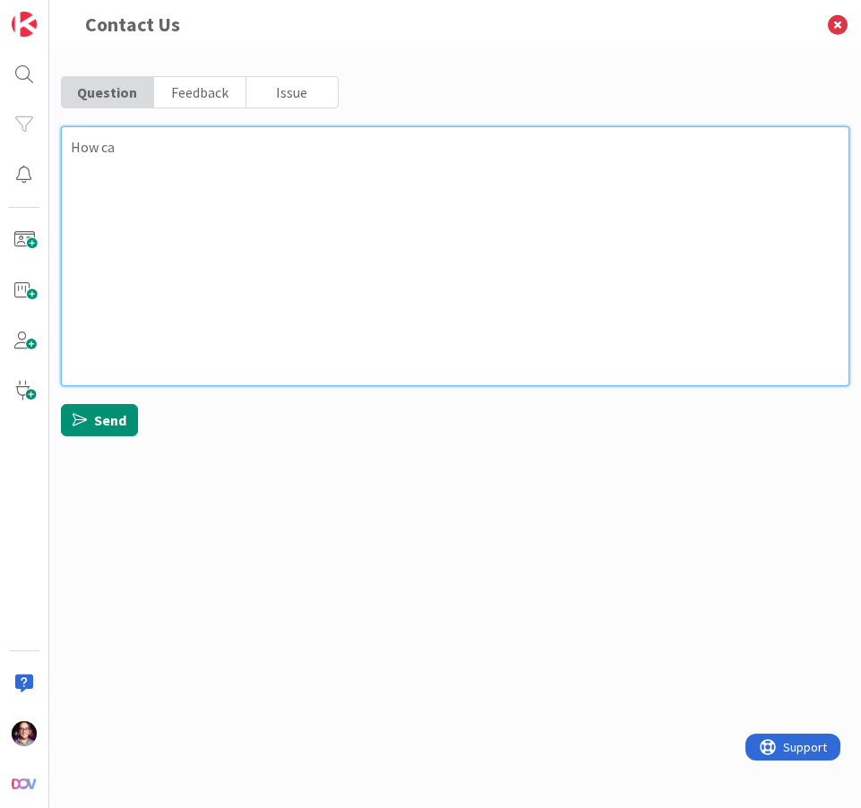
type textarea "x"
type textarea "How can"
type textarea "x"
type textarea "How can"
type textarea "x"
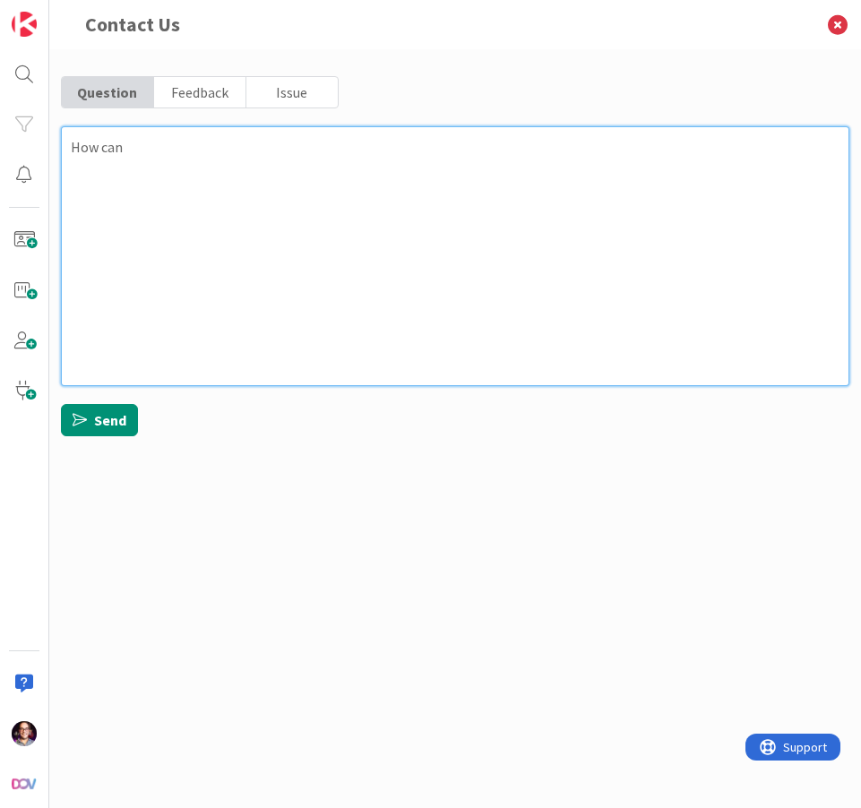
type textarea "How can I"
type textarea "x"
type textarea "How can I"
type textarea "x"
type textarea "How can I r"
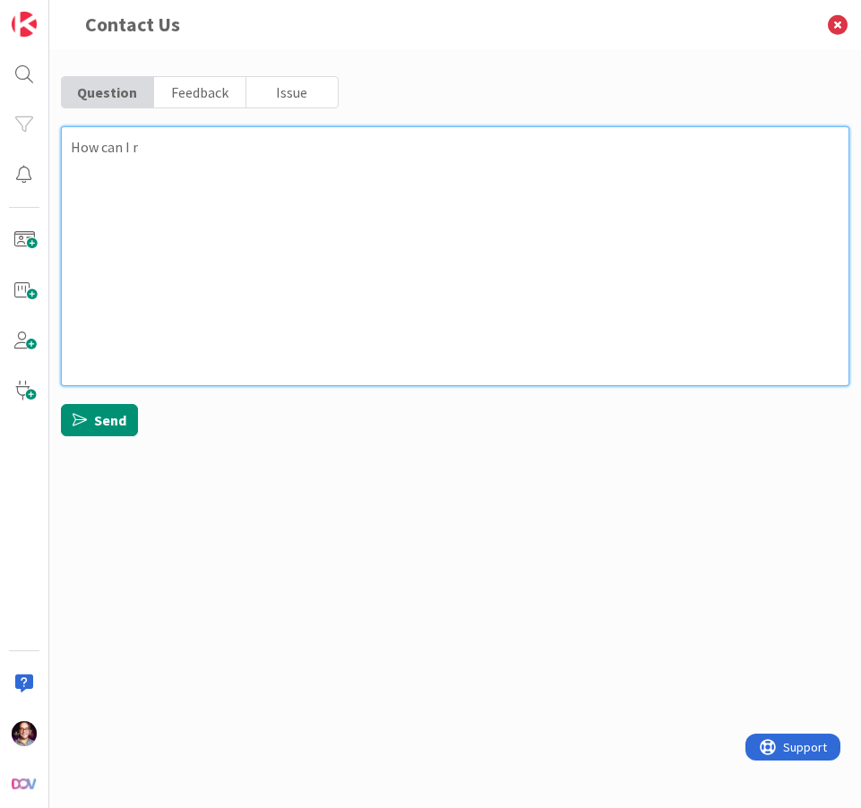
type textarea "x"
type textarea "How can I re"
type textarea "x"
type textarea "How can I rem"
type textarea "x"
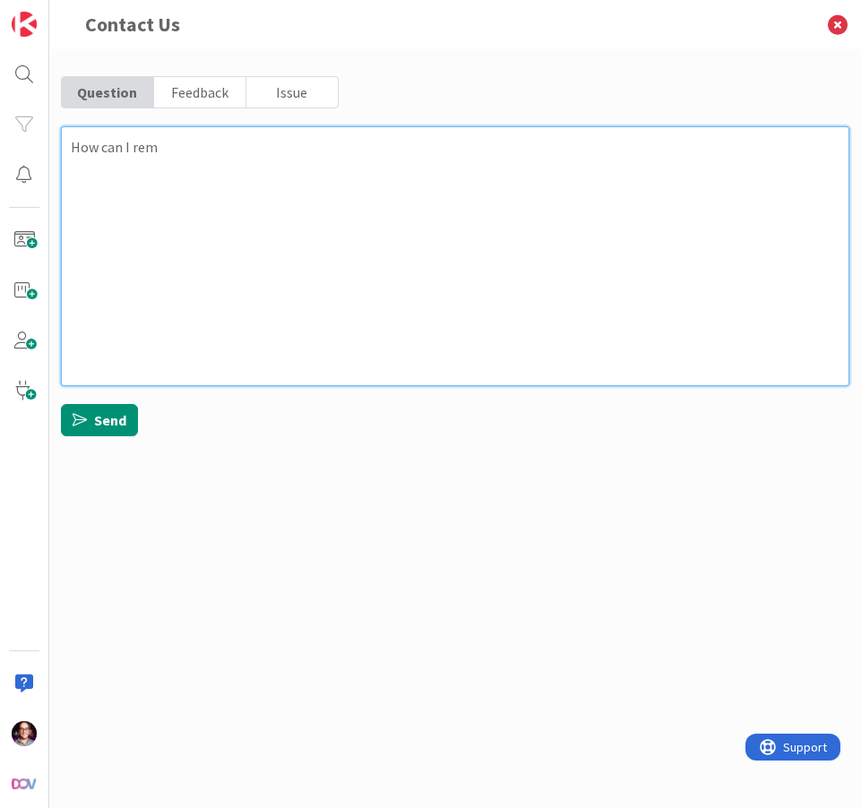
type textarea "How can I remo"
type textarea "x"
type textarea "How can I remov"
type textarea "x"
type textarea "How can I remove"
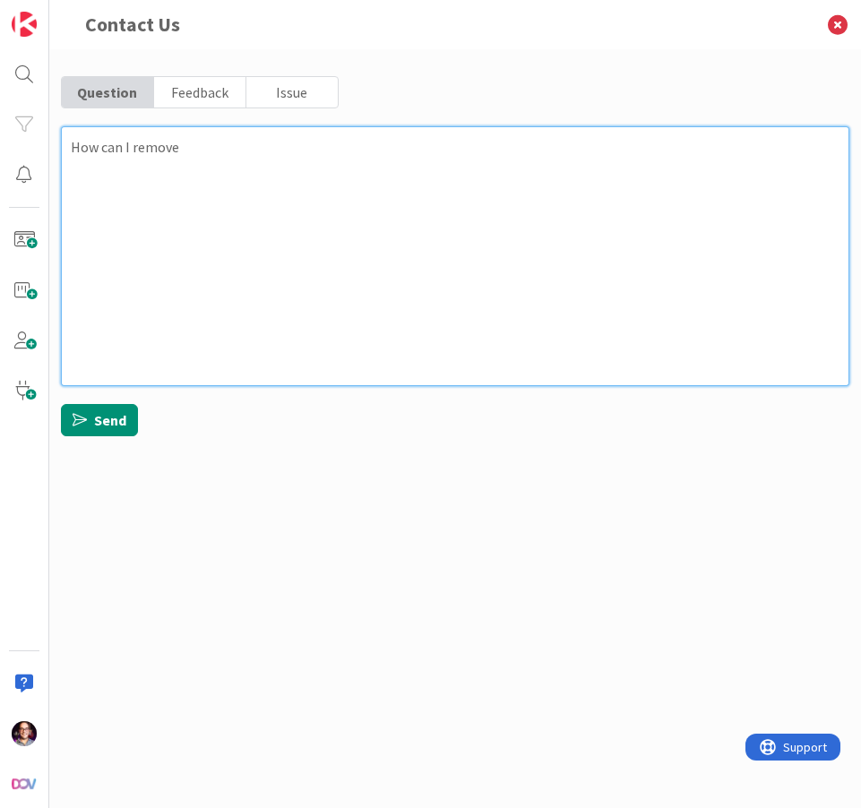
type textarea "x"
type textarea "How can I remove"
type textarea "x"
type textarea "How can I remove m"
type textarea "x"
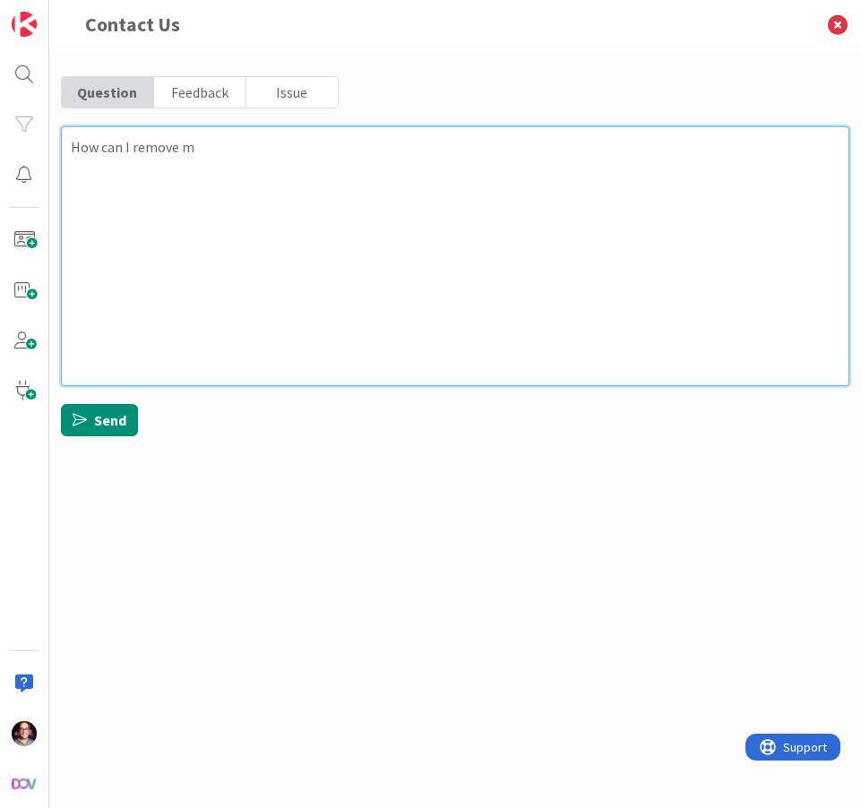
type textarea "How can I remove my"
type textarea "x"
type textarea "How can I remove my"
type textarea "x"
type textarea "How can I remove my a"
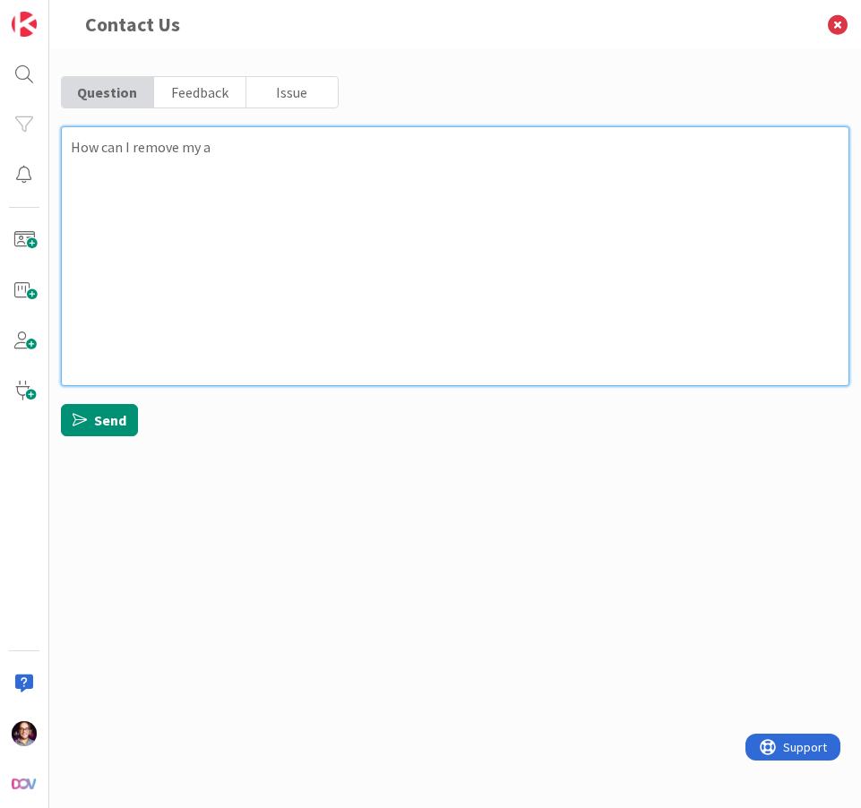
type textarea "x"
type textarea "How can I remove my ac"
type textarea "x"
type textarea "How can I remove my acc"
type textarea "x"
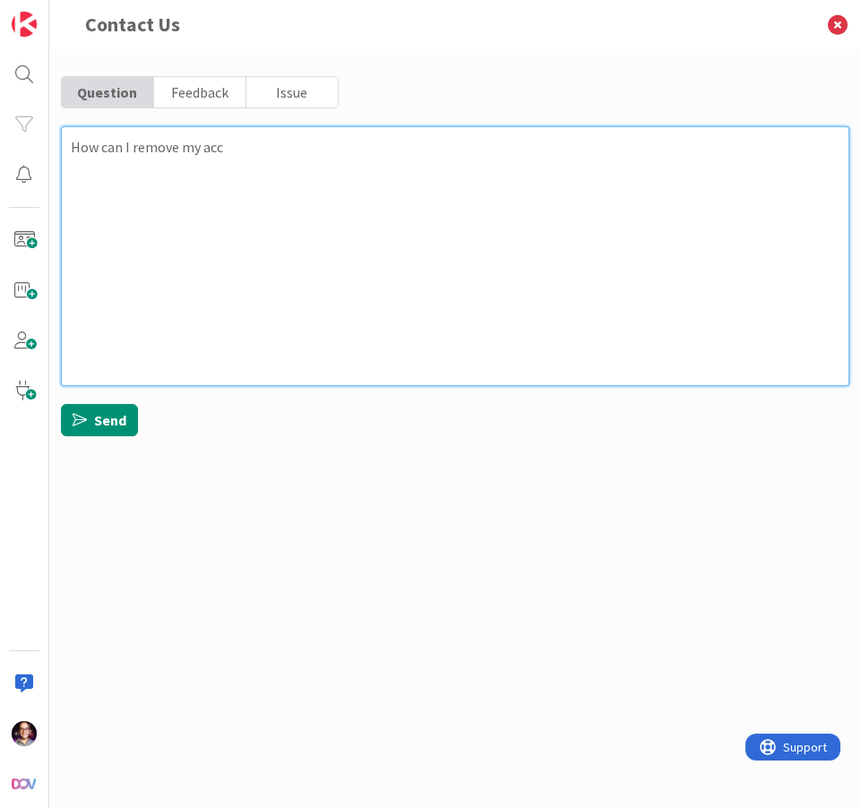
type textarea "How can I remove my acco"
type textarea "x"
type textarea "How can I remove my accou"
type textarea "x"
type textarea "How can I remove my accoun"
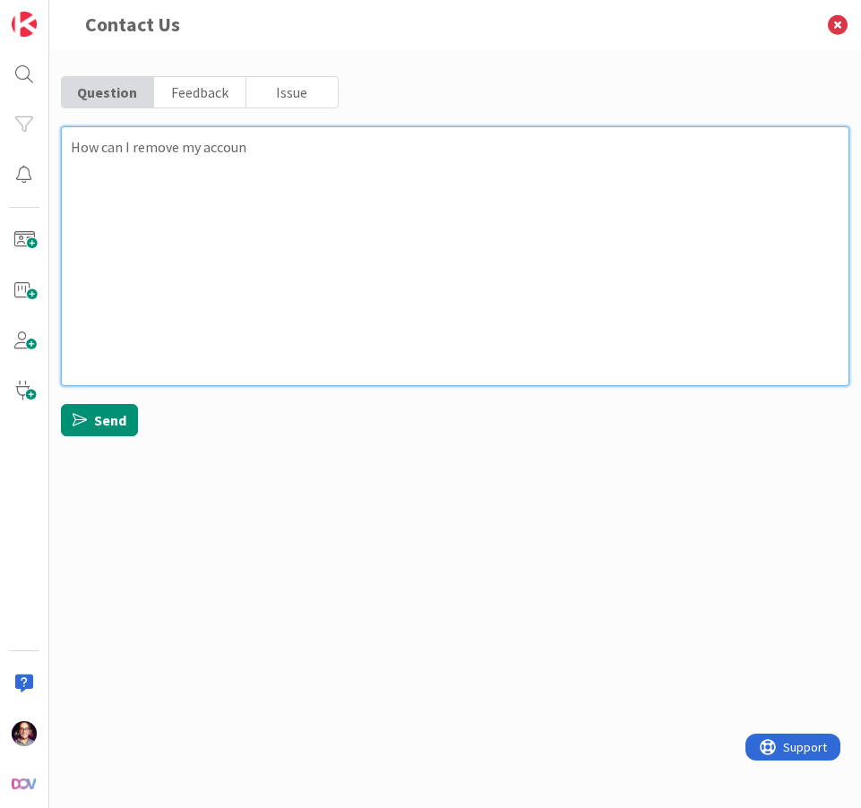
type textarea "x"
type textarea "How can I remove my account"
type textarea "x"
type textarea "How can I remove my account?"
type textarea "x"
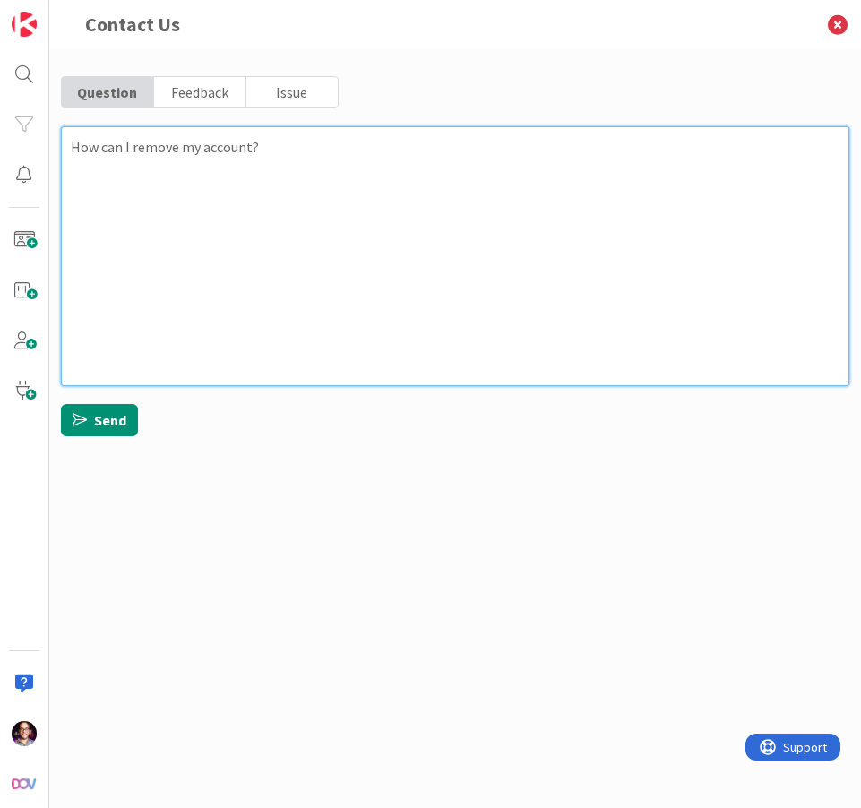
type textarea "How can I remove my account? B"
type textarea "x"
type textarea "How can I remove my account? Be"
type textarea "x"
type textarea "How can I remove my account? Bec"
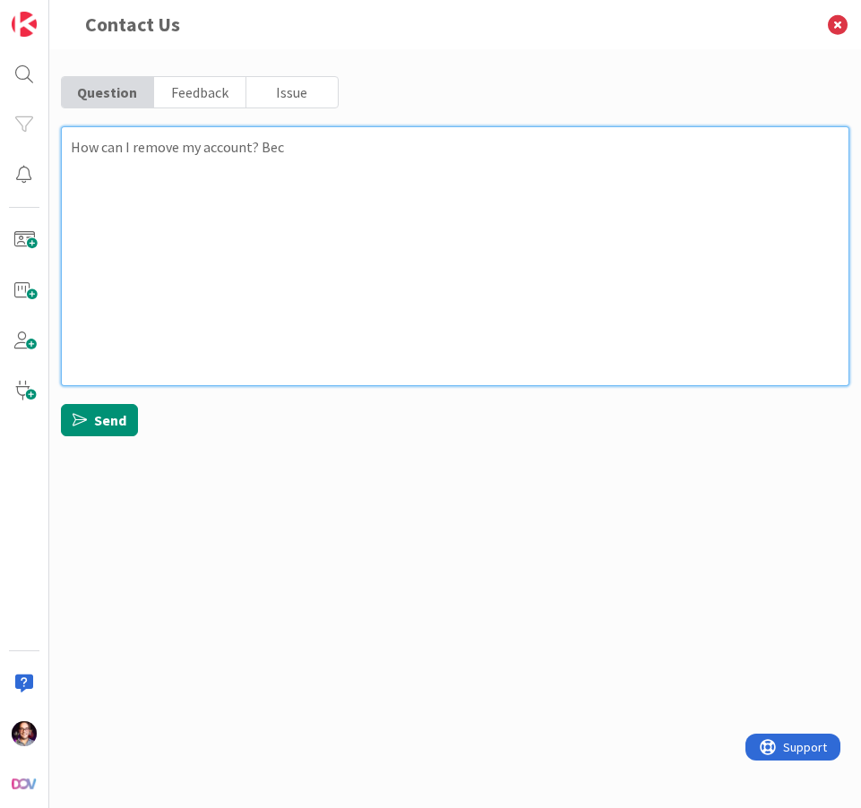
type textarea "x"
type textarea "How can I remove my account? [GEOGRAPHIC_DATA]"
type textarea "x"
type textarea "How can I remove my account? [GEOGRAPHIC_DATA]"
type textarea "x"
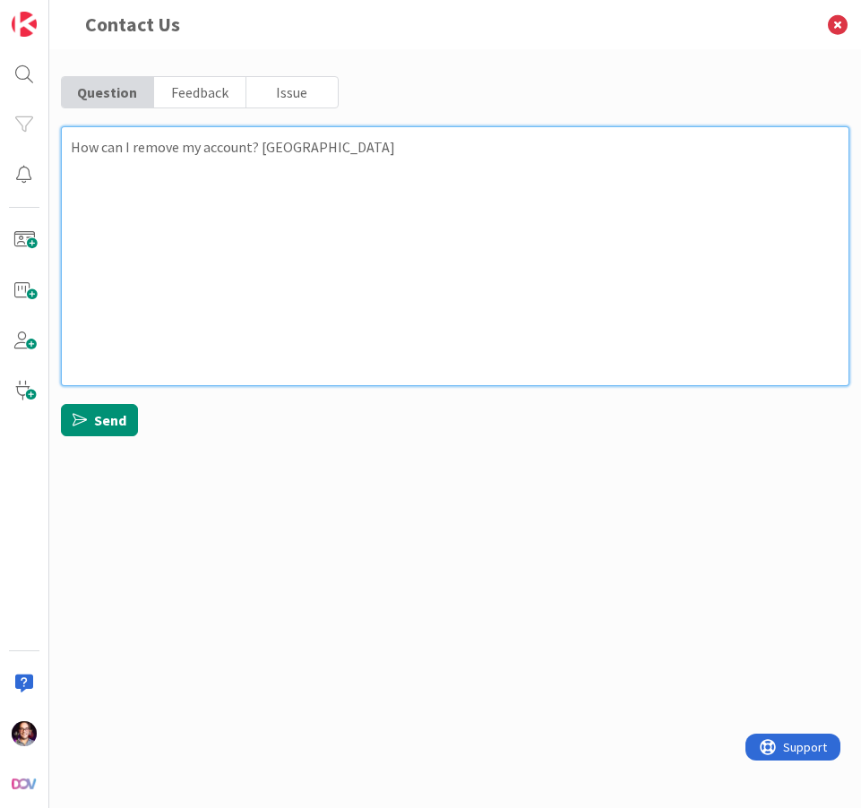
type textarea "How can I remove my account? Becaus"
type textarea "x"
type textarea "How can I remove my account? Because"
type textarea "x"
type textarea "How can I remove my account? Because"
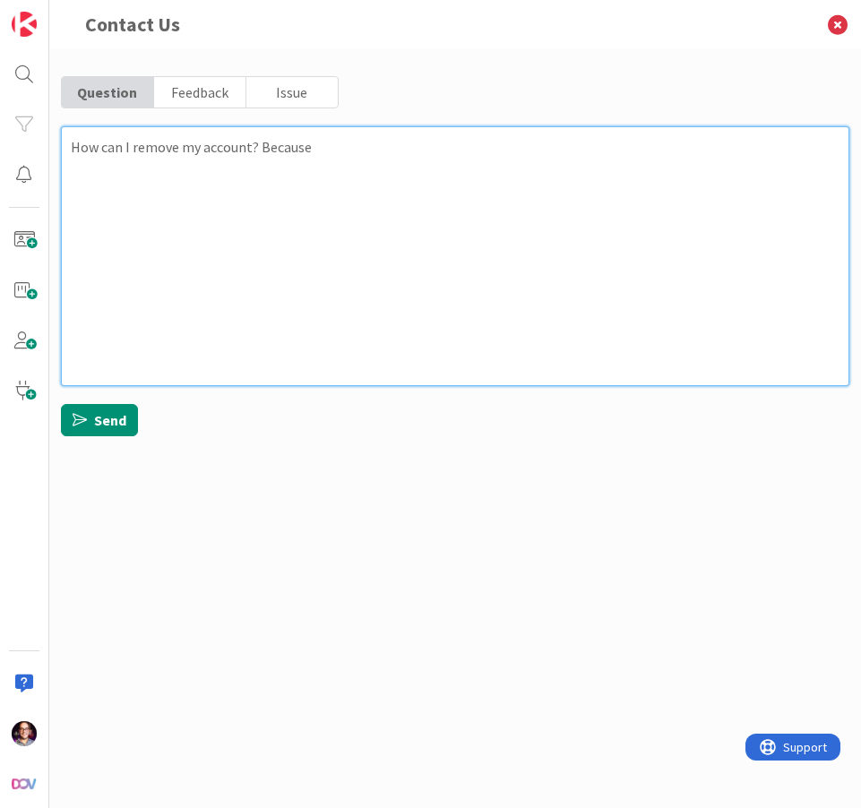
type textarea "x"
type textarea "How can I remove my account? Because I"
type textarea "x"
type textarea "How can I remove my account? Because I"
type textarea "x"
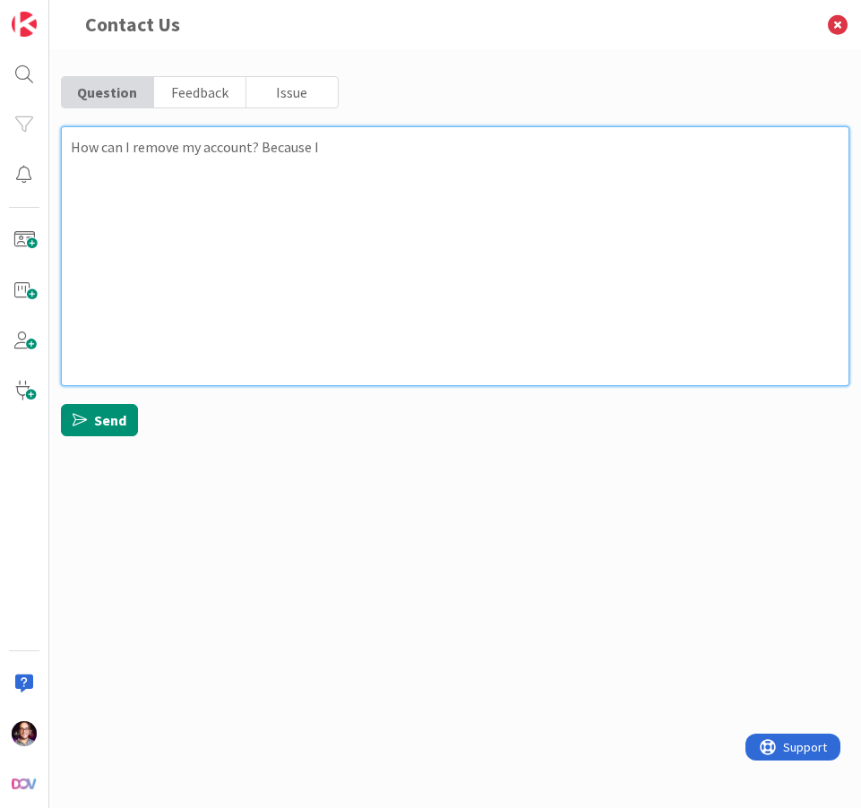
type textarea "How can I remove my account? Because I c"
type textarea "x"
type textarea "How can I remove my account? Because I co"
type textarea "x"
type textarea "How can I remove my account? Because I com"
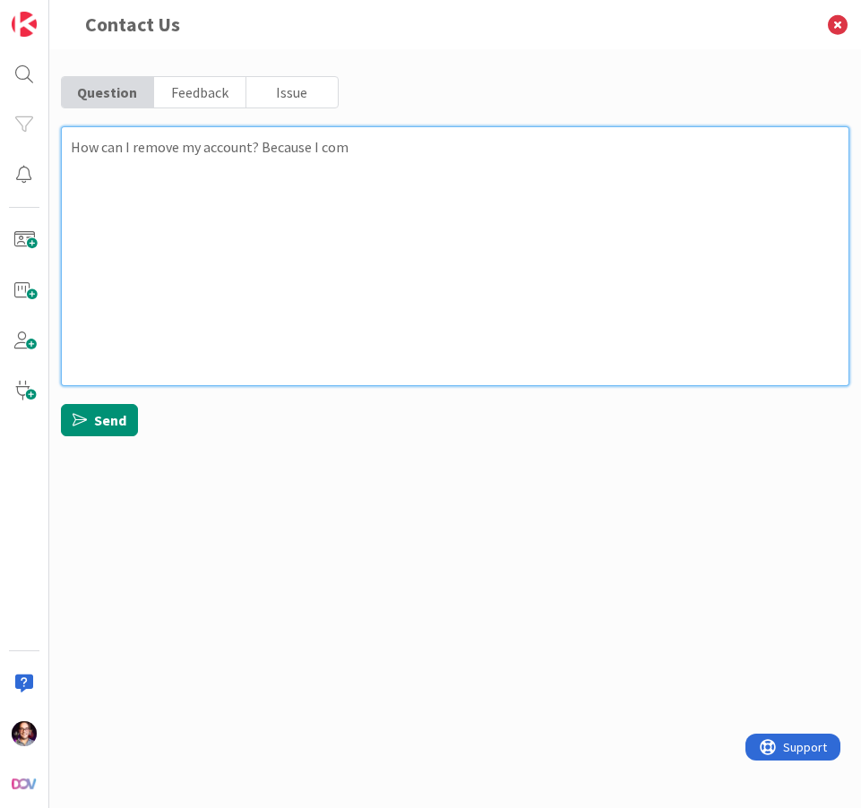
type textarea "x"
type textarea "How can I remove my account? Because I comp"
type textarea "x"
type textarea "How can I remove my account? Because I compe"
type textarea "x"
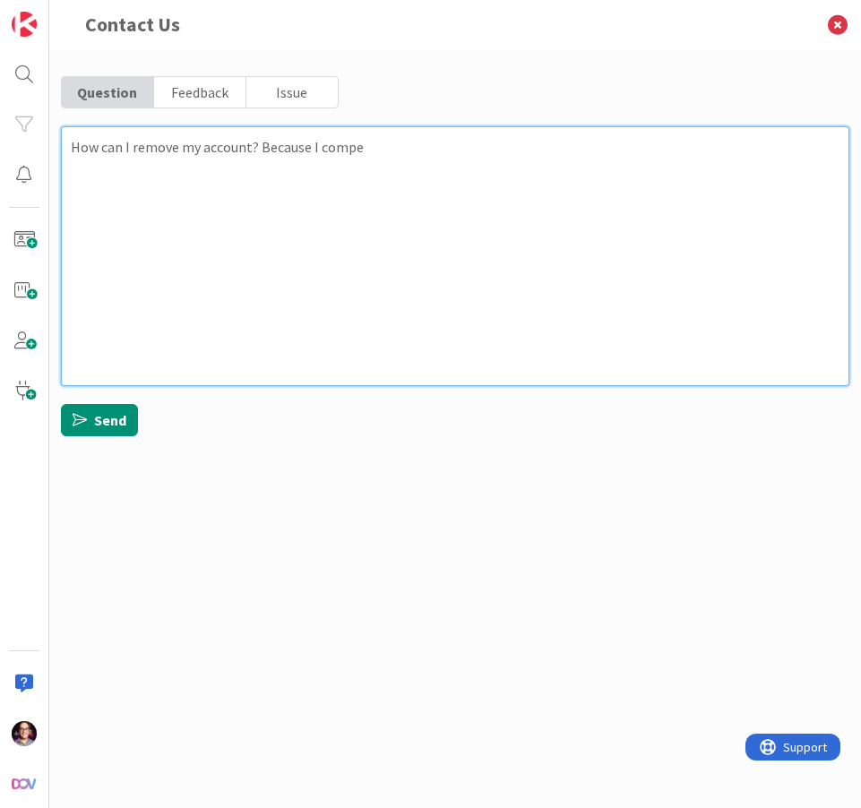
type textarea "How can I remove my account? Because I comp"
type textarea "x"
type textarea "How can I remove my account? Because I comple"
type textarea "x"
type textarea "How can I remove my account? Because I complet"
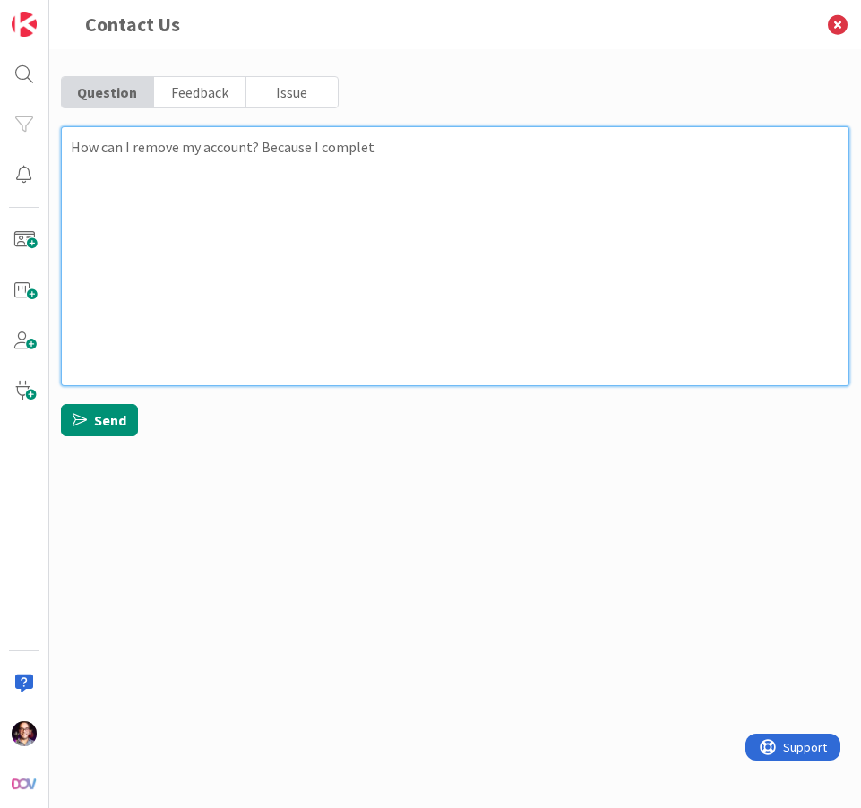
type textarea "x"
type textarea "How can I remove my account? Because I complete"
type textarea "x"
type textarea "How can I remove my account? Because I completel"
type textarea "x"
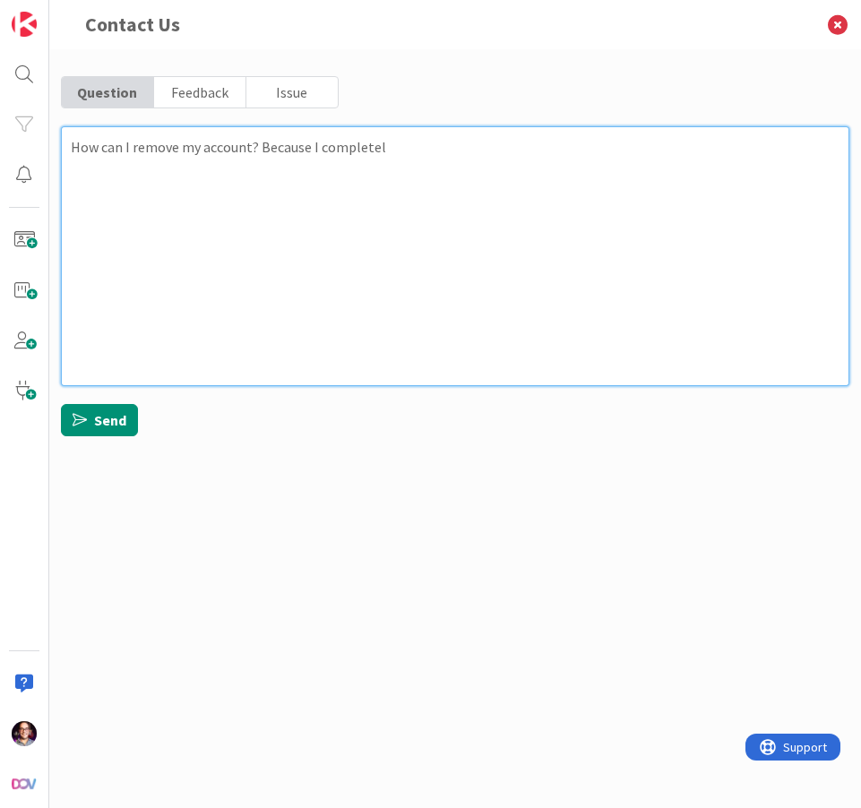
type textarea "How can I remove my account? Because I completely"
type textarea "x"
type textarea "How can I remove my account? Because I completely"
type textarea "x"
type textarea "How can I remove my account? Because I completely s"
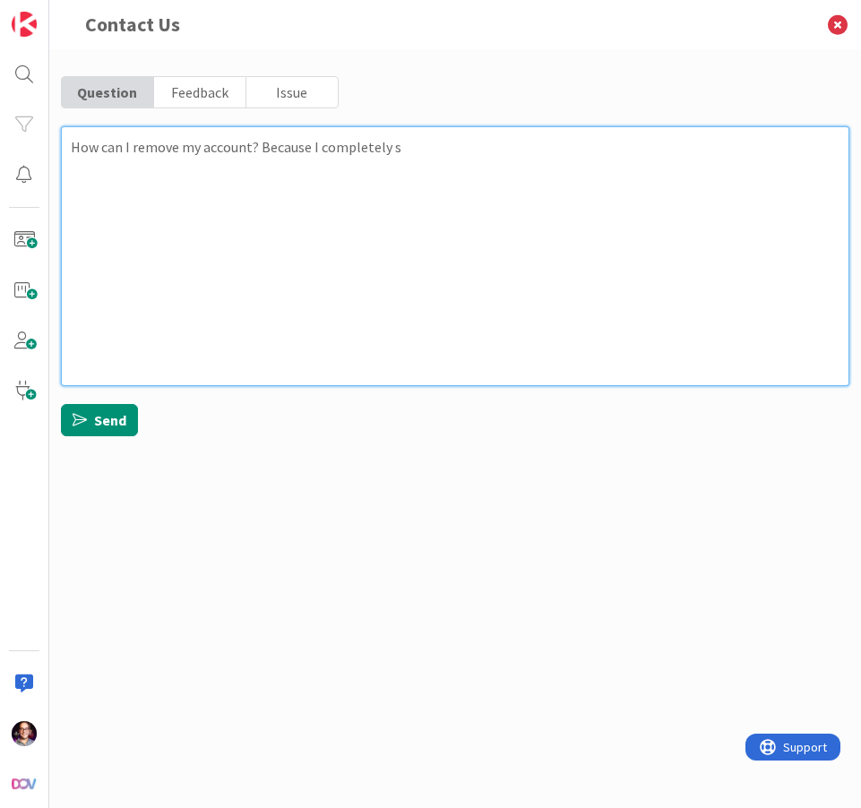
type textarea "x"
type textarea "How can I remove my account? Because I completely si"
type textarea "x"
type textarea "How can I remove my account? Because I completely sw"
type textarea "x"
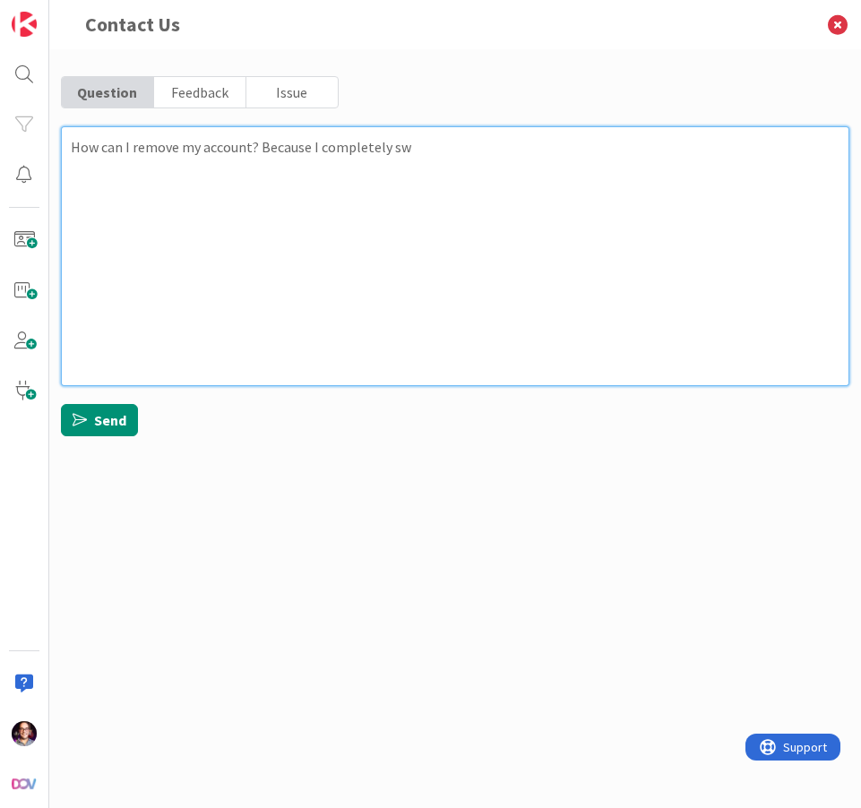
type textarea "How can I remove my account? Because I completely swq"
type textarea "x"
type textarea "How can I remove my account? Because I completely sw"
type textarea "x"
type textarea "How can I remove my account? Because I completely swi"
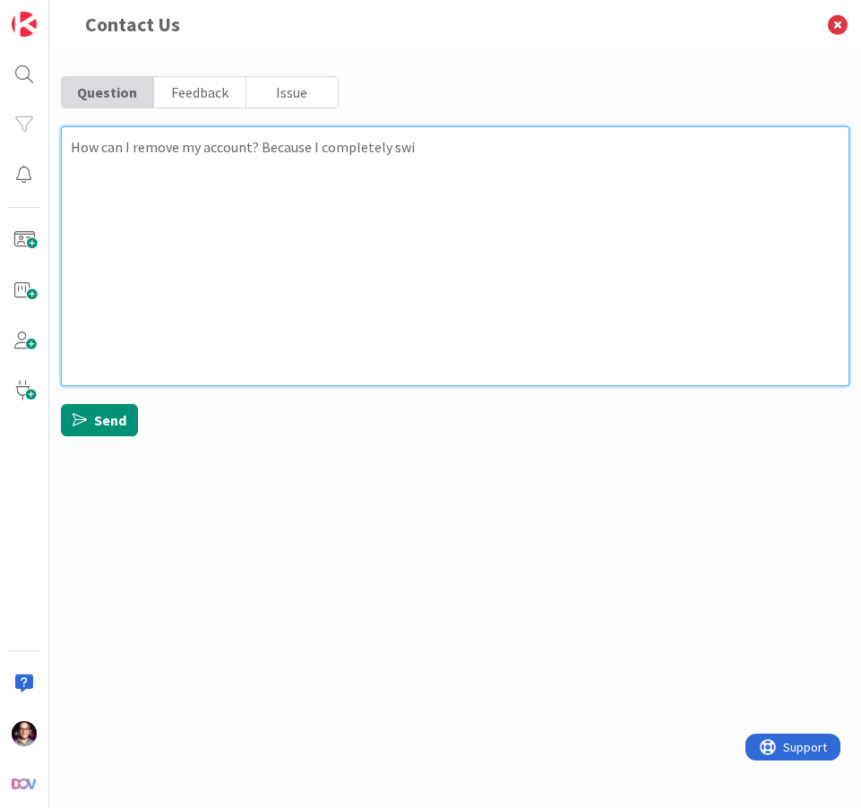
type textarea "x"
type textarea "How can I remove my account? Because I completely swit"
type textarea "x"
type textarea "How can I remove my account? Because I completely switc"
type textarea "x"
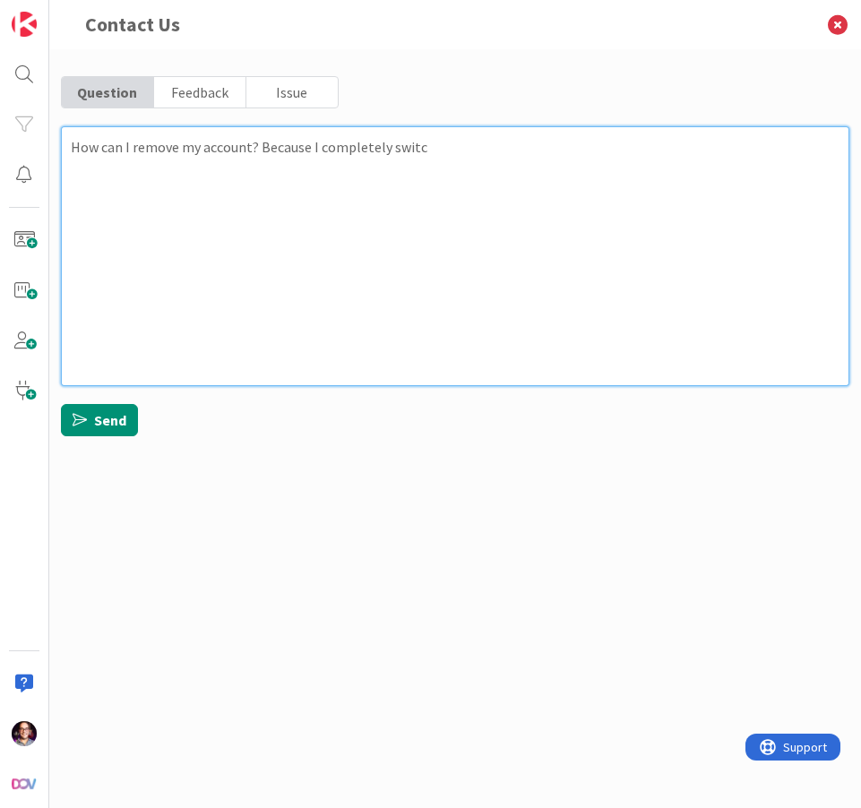
type textarea "How can I remove my account? Because I completely switch"
type textarea "x"
type textarea "How can I remove my account? Because I completely switche"
type textarea "x"
type textarea "How can I remove my account? Because I completely switches"
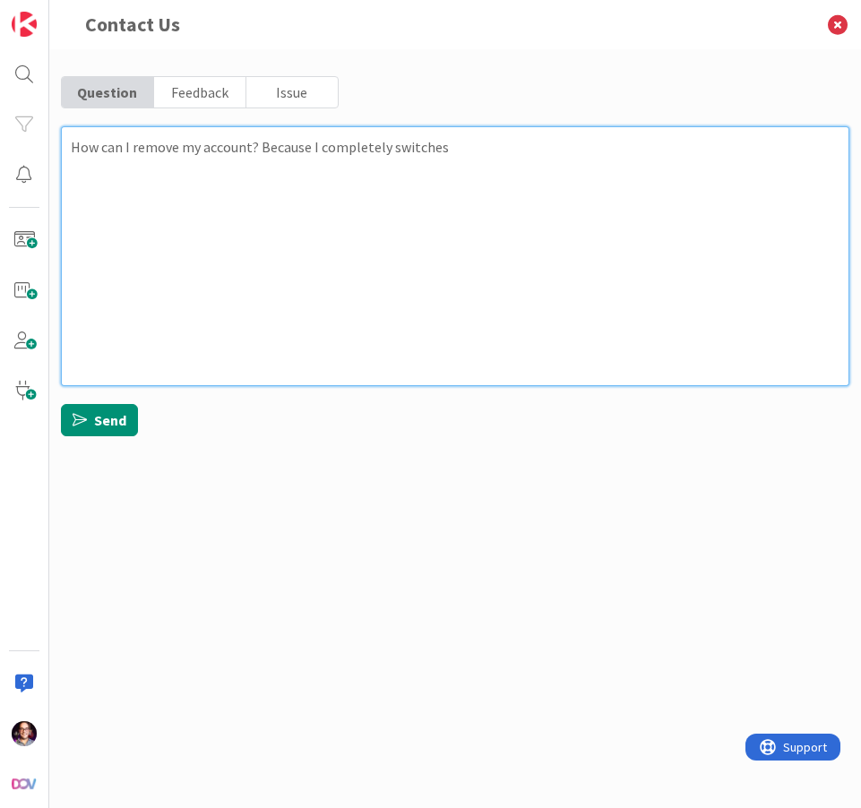
type textarea "x"
type textarea "How can I remove my account? Because I completely switches"
type textarea "x"
type textarea "How can I remove my account? Because I completely switches"
type textarea "x"
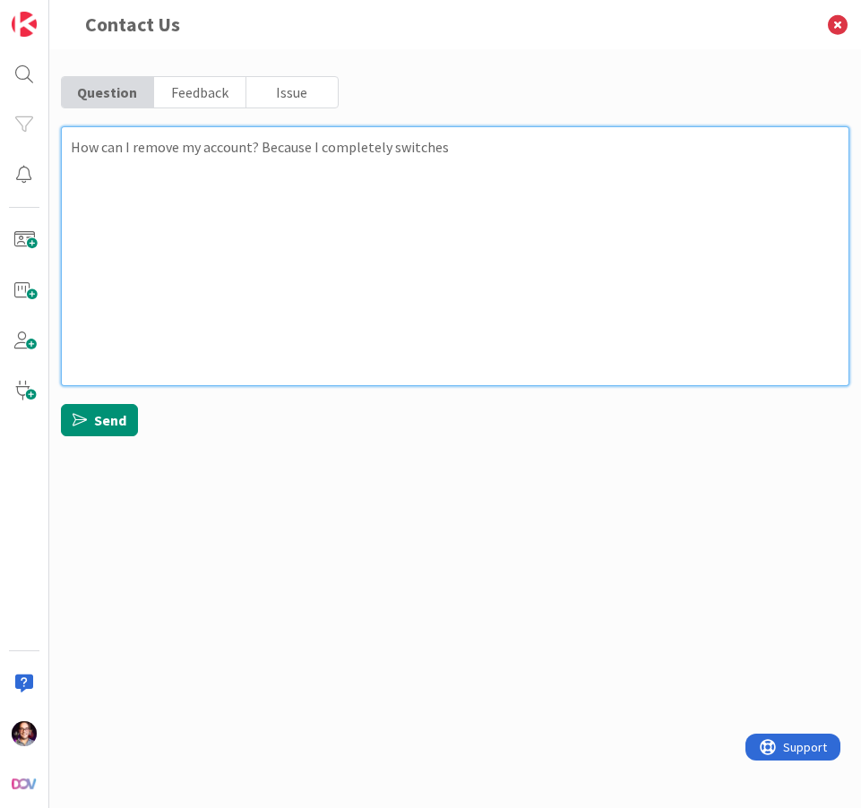
type textarea "How can I remove my account? Because I completely switche"
type textarea "x"
type textarea "How can I remove my account? Because I completely switched"
type textarea "x"
type textarea "How can I remove my account? Because I completely switched"
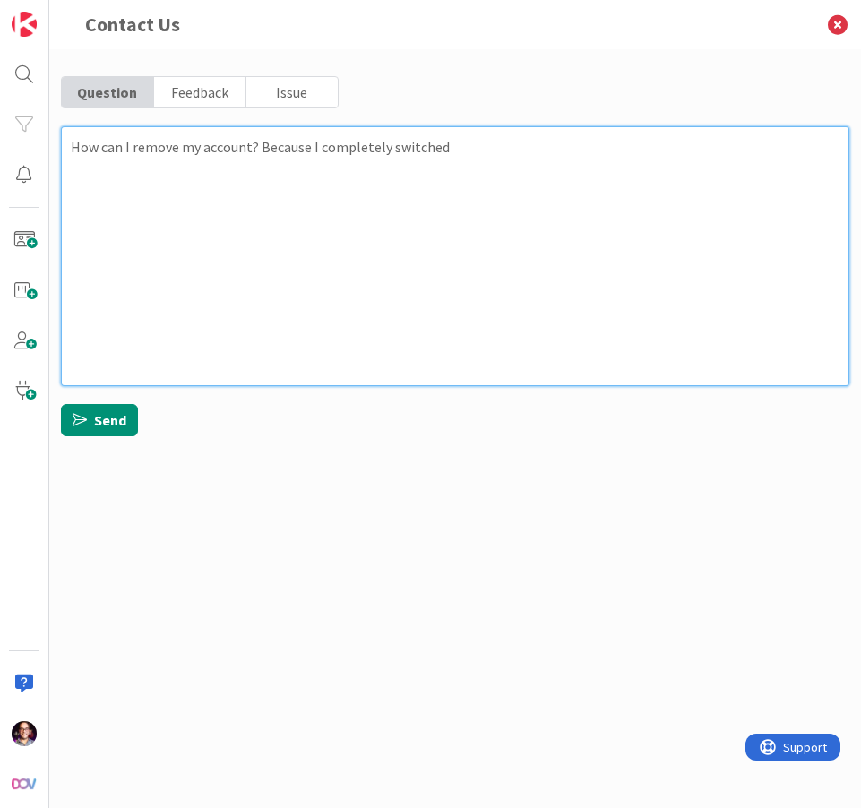
type textarea "x"
type textarea "How can I remove my account? Because I completely switched m"
type textarea "x"
type textarea "How can I remove my account? Because I completely switched my"
type textarea "x"
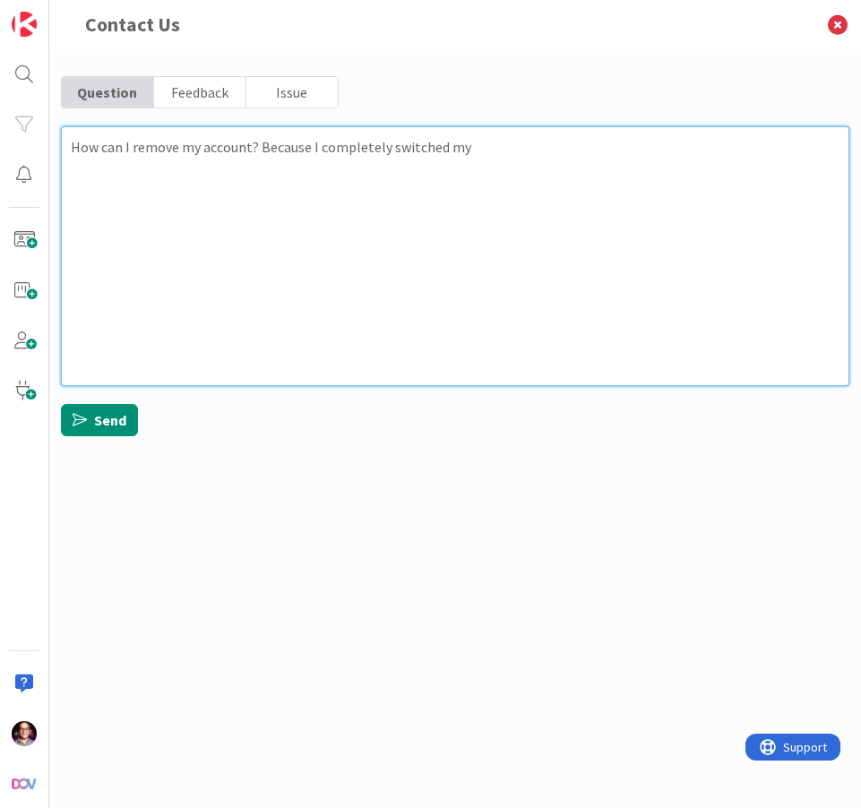
type textarea "How can I remove my account? Because I completely switched my"
type textarea "x"
type textarea "How can I remove my account? Because I completely switched my b"
type textarea "x"
type textarea "How can I remove my account? Because I completely switched my bu"
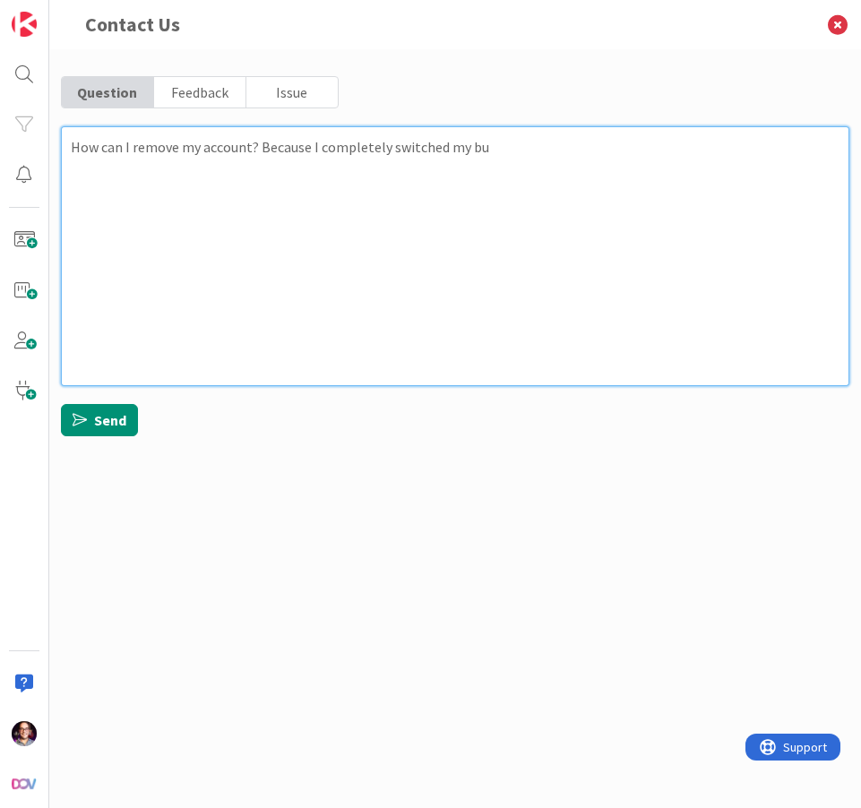
type textarea "x"
type textarea "How can I remove my account? Because I completely switched my bus"
type textarea "x"
type textarea "How can I remove my account? Because I completely switched my busi"
type textarea "x"
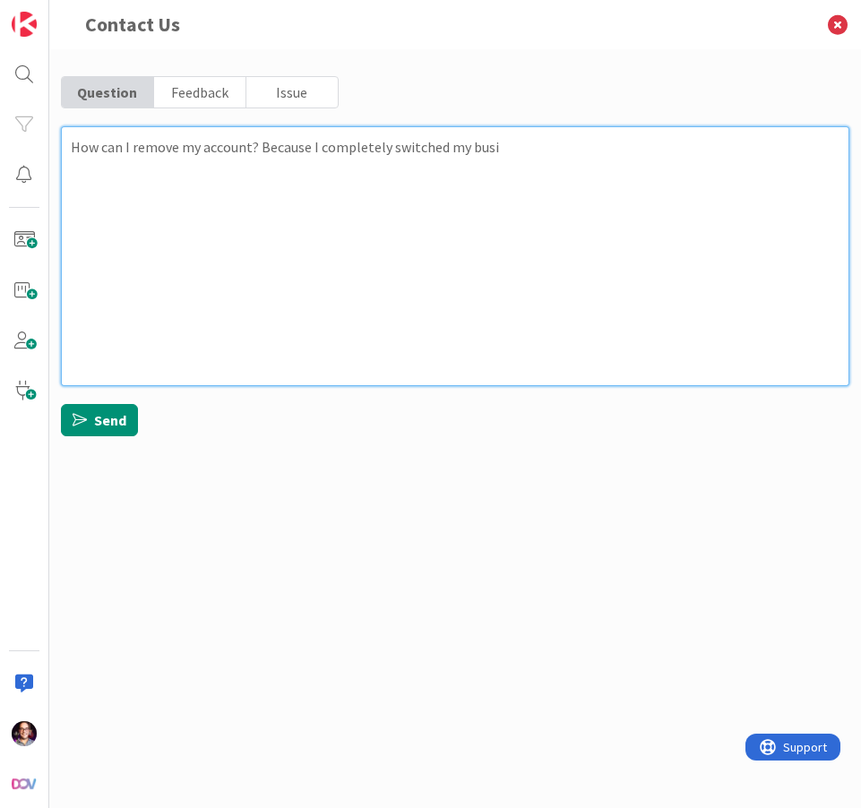
type textarea "How can I remove my account? Because I completely switched my busin"
type textarea "x"
type textarea "How can I remove my account? Because I completely switched my busine"
type textarea "x"
type textarea "How can I remove my account? Because I completely switched my busines"
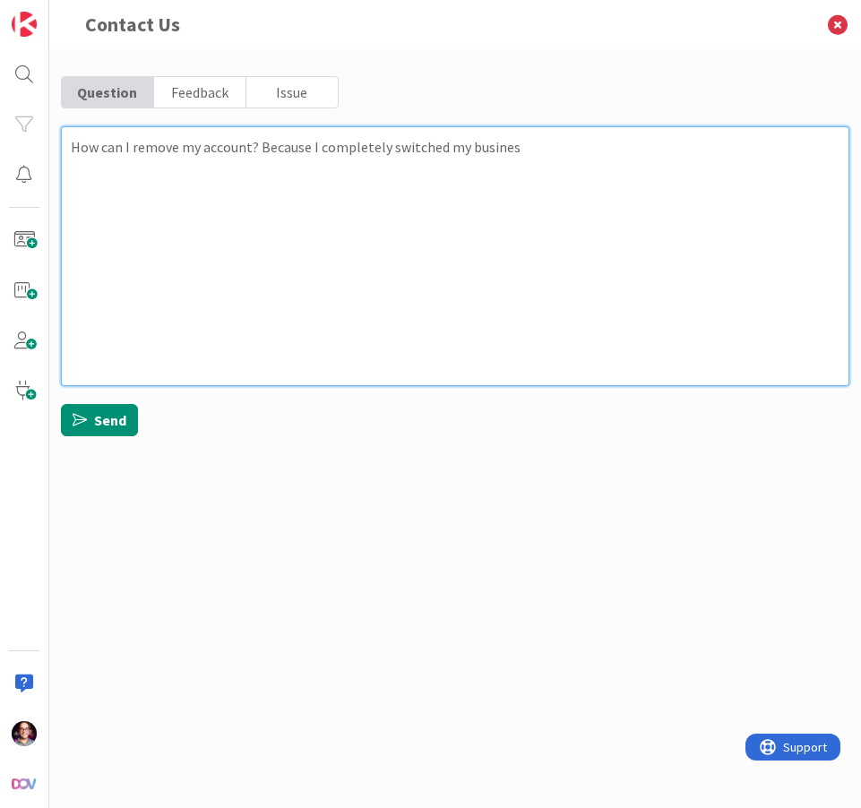
type textarea "x"
type textarea "How can I remove my account? Because I completely switched my business"
type textarea "x"
type textarea "How can I remove my account? Because I completely switched my business"
type textarea "x"
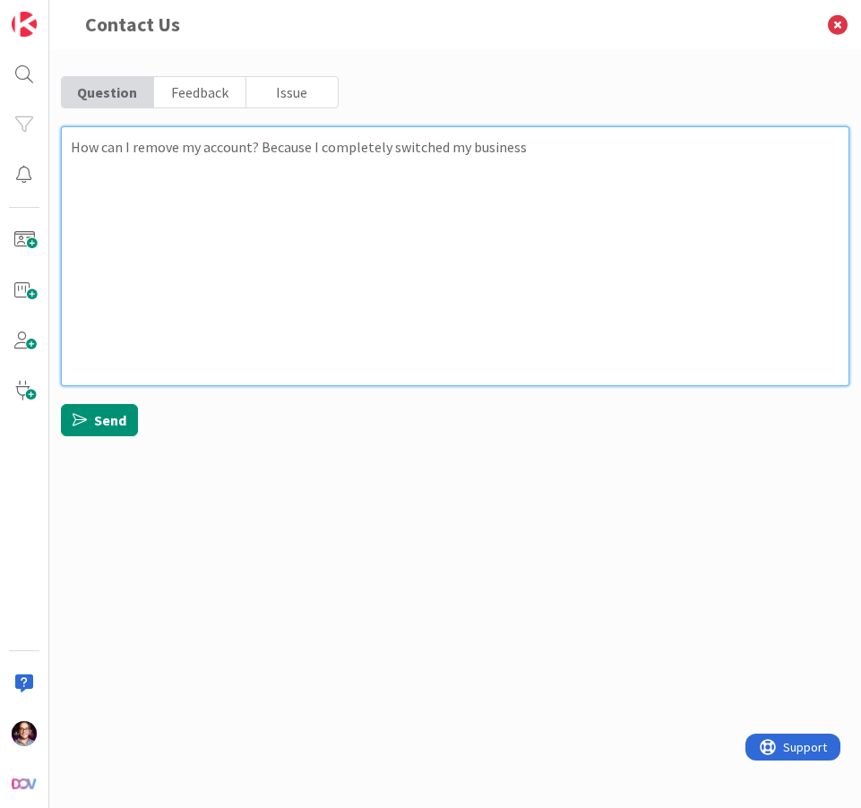
type textarea "How can I remove my account? Because I completely switched my business I"
type textarea "x"
type textarea "How can I remove my account? Because I completely switched my business I"
type textarea "x"
type textarea "How can I remove my account? Because I completely switched my business I d"
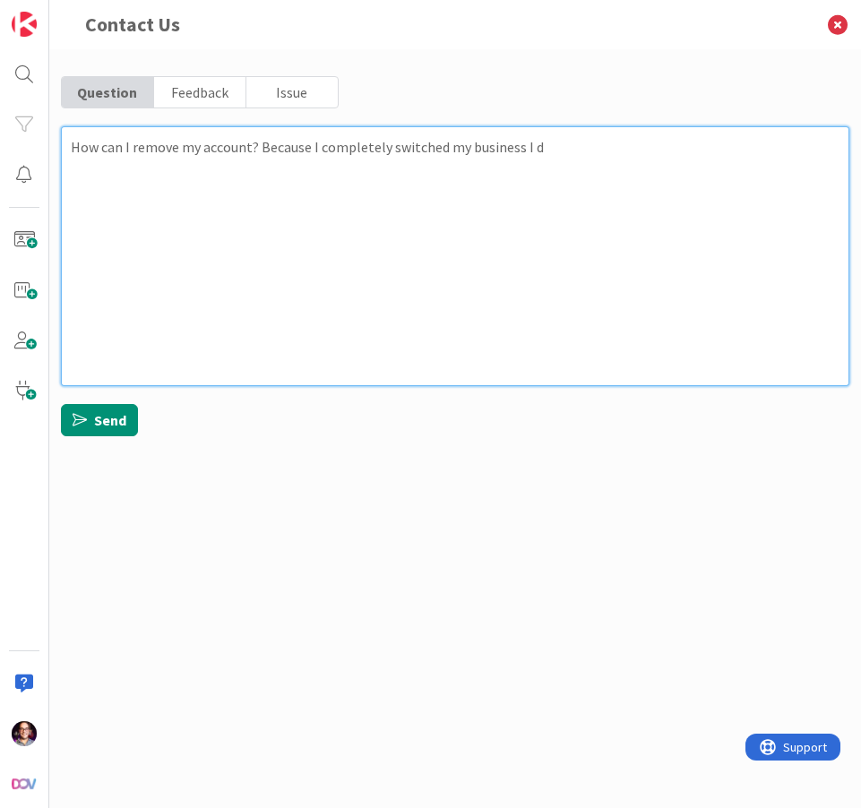
type textarea "x"
type textarea "How can I remove my account? Because I completely switched my business I do"
type textarea "x"
type textarea "How can I remove my account? Because I completely switched my business I don"
type textarea "x"
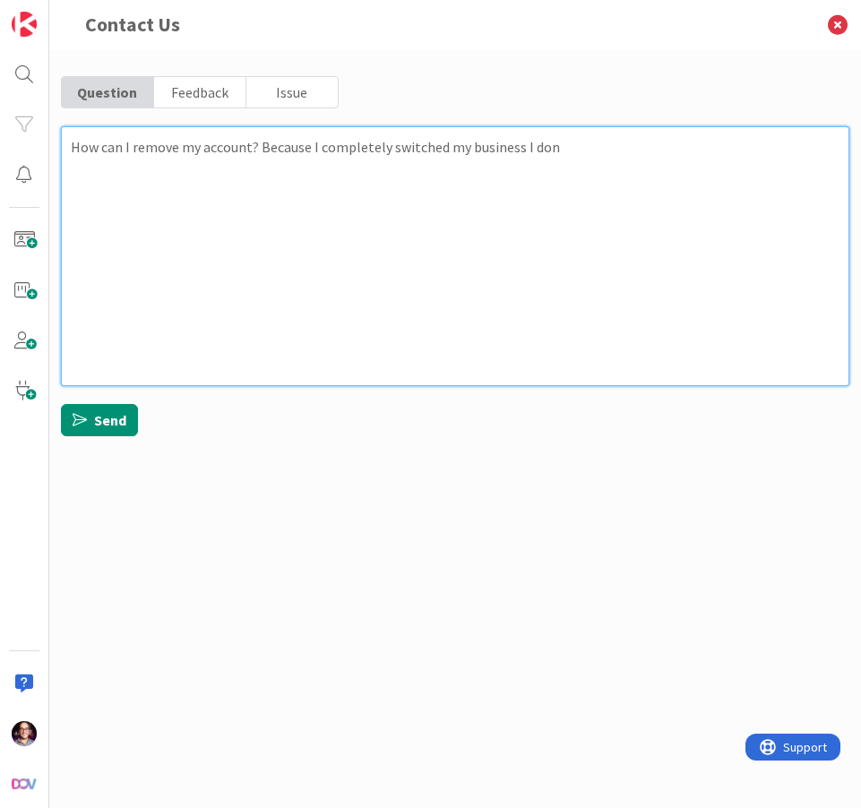
type textarea "How can I remove my account? Because I completely switched my business I don'"
type textarea "x"
type textarea "How can I remove my account? Because I completely switched my business I don"
type textarea "x"
type textarea "How can I remove my account? Because I completely switched my business I do"
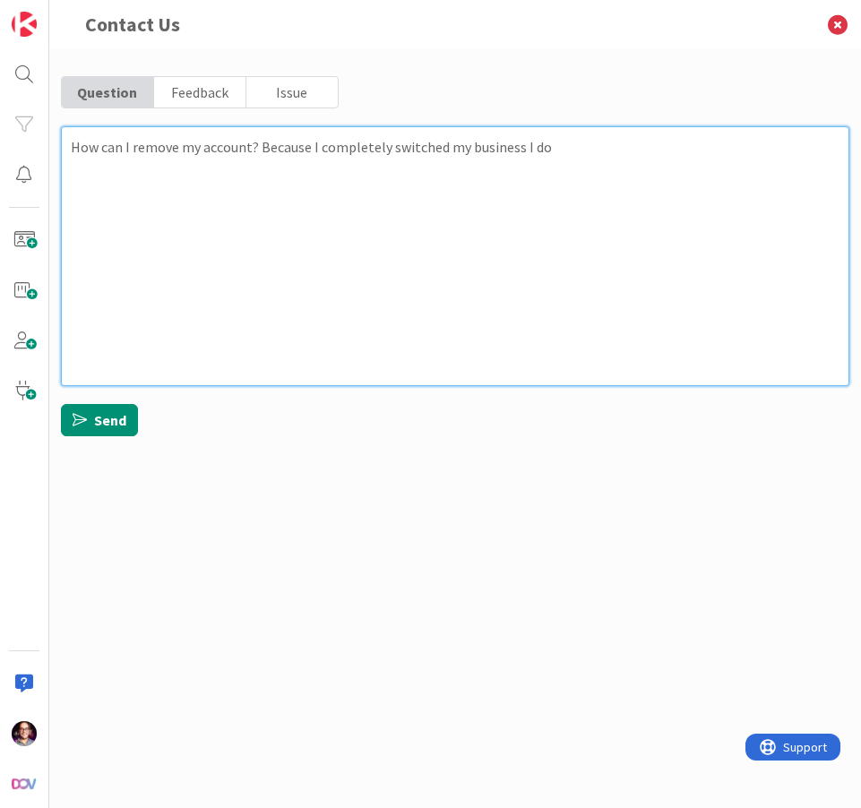
type textarea "x"
type textarea "How can I remove my account? Because I completely switched my business I do"
type textarea "x"
type textarea "How can I remove my account? Because I completely switched my business I do n"
type textarea "x"
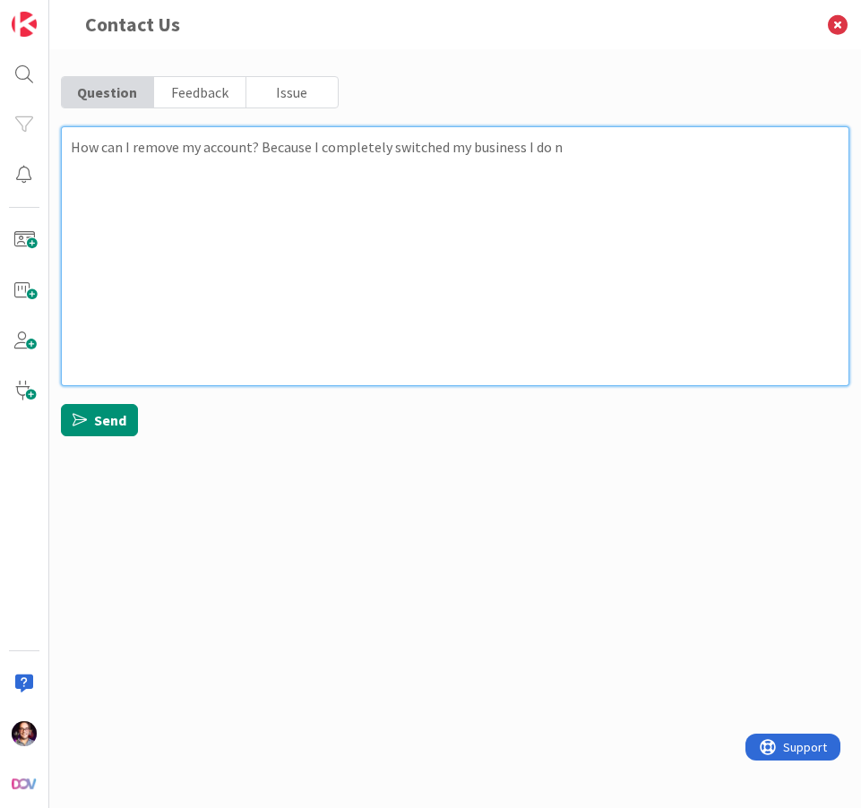
type textarea "How can I remove my account? Because I completely switched my business I do ne"
type textarea "x"
type textarea "How can I remove my account? Because I completely switched my business I do nee"
type textarea "x"
type textarea "How can I remove my account? Because I completely switched my business I do need"
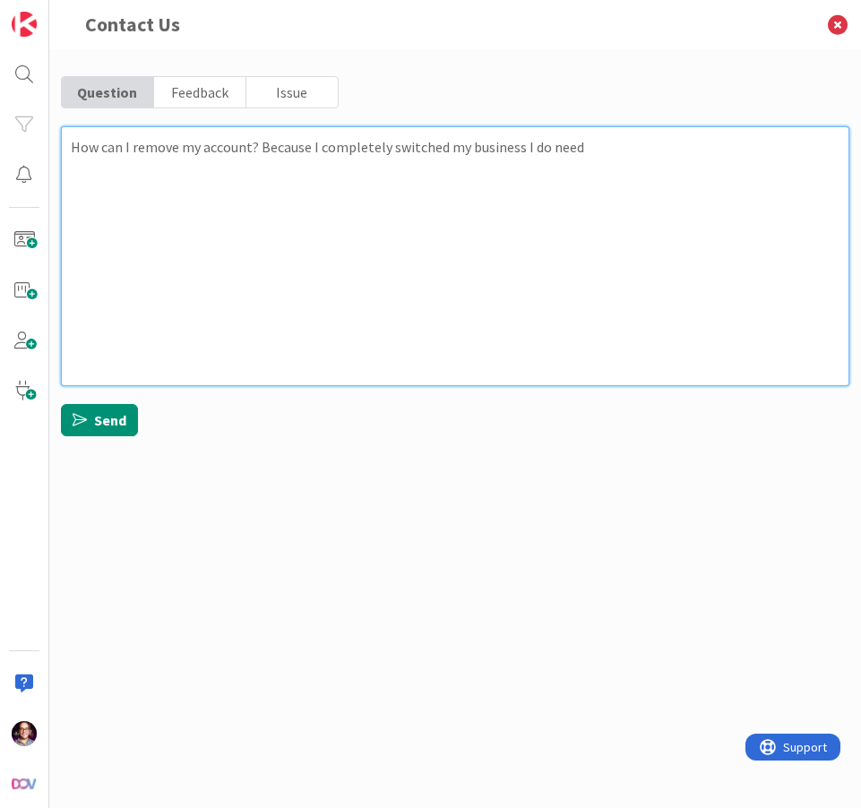
type textarea "x"
type textarea "How can I remove my account? Because I completely switched my business I do need"
type textarea "x"
type textarea "How can I remove my account? Because I completely switched my business I do nee…"
type textarea "x"
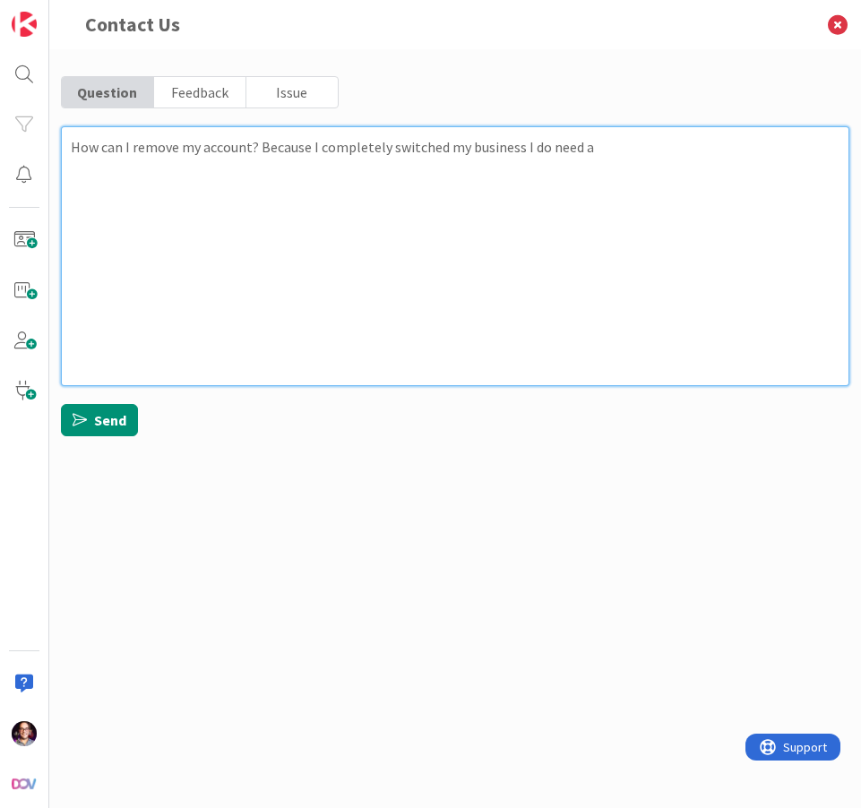
type textarea "How can I remove my account? Because I completely switched my business I do nee…"
type textarea "x"
type textarea "How can I remove my account? Because I completely switched my business I do nee…"
type textarea "x"
type textarea "How can I remove my account? Because I completely switched my business I do nee…"
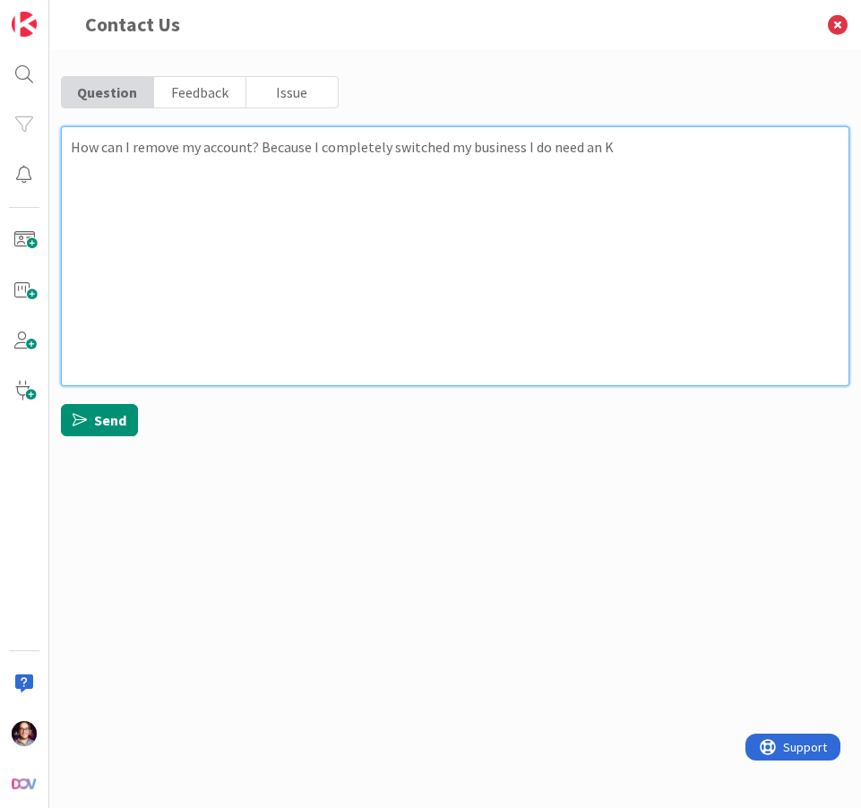
type textarea "x"
type textarea "How can I remove my account? Because I completely switched my business I do nee…"
type textarea "x"
type textarea "How can I remove my account? Because I completely switched my business I do nee…"
type textarea "x"
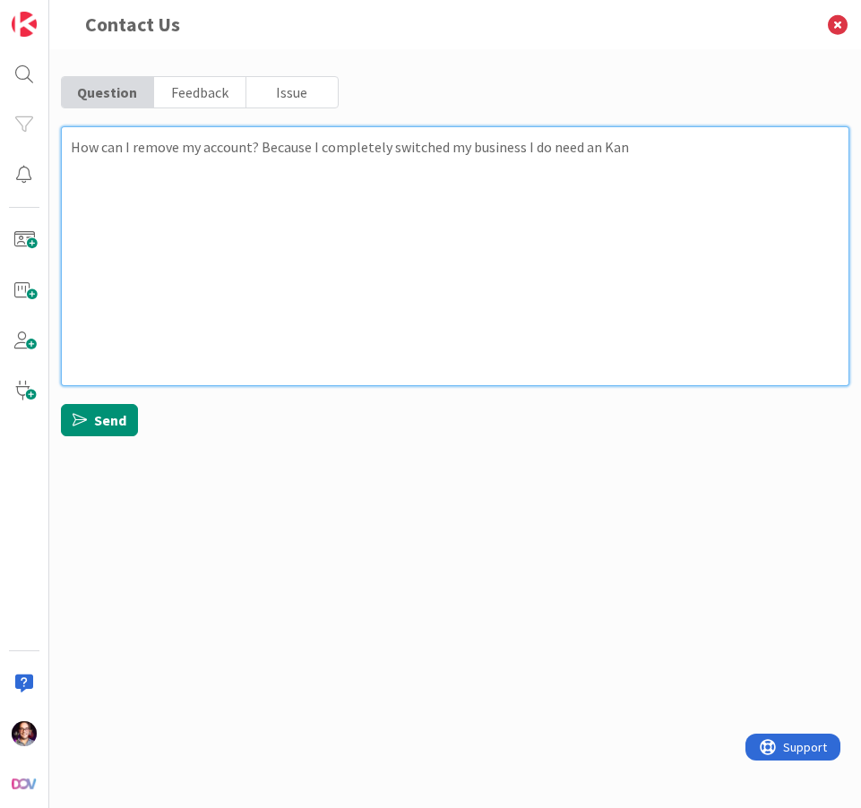
type textarea "How can I remove my account? Because I completely switched my business I do nee…"
type textarea "x"
type textarea "How can I remove my account? Because I completely switched my business I do nee…"
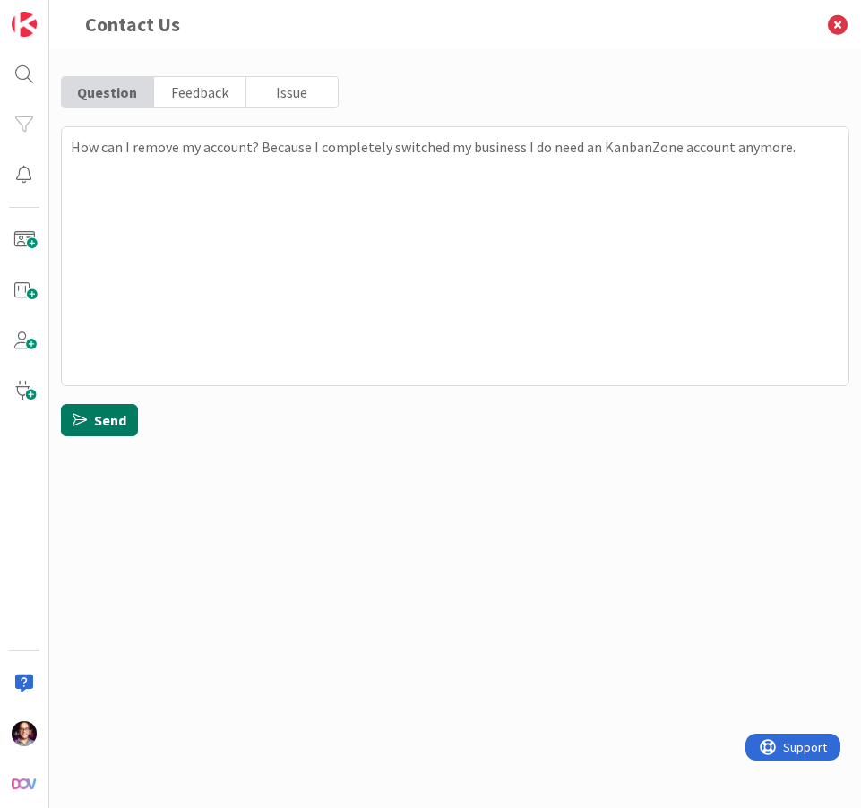
click at [123, 415] on button "Send" at bounding box center [99, 420] width 77 height 32
